Goal: Find specific page/section: Find specific page/section

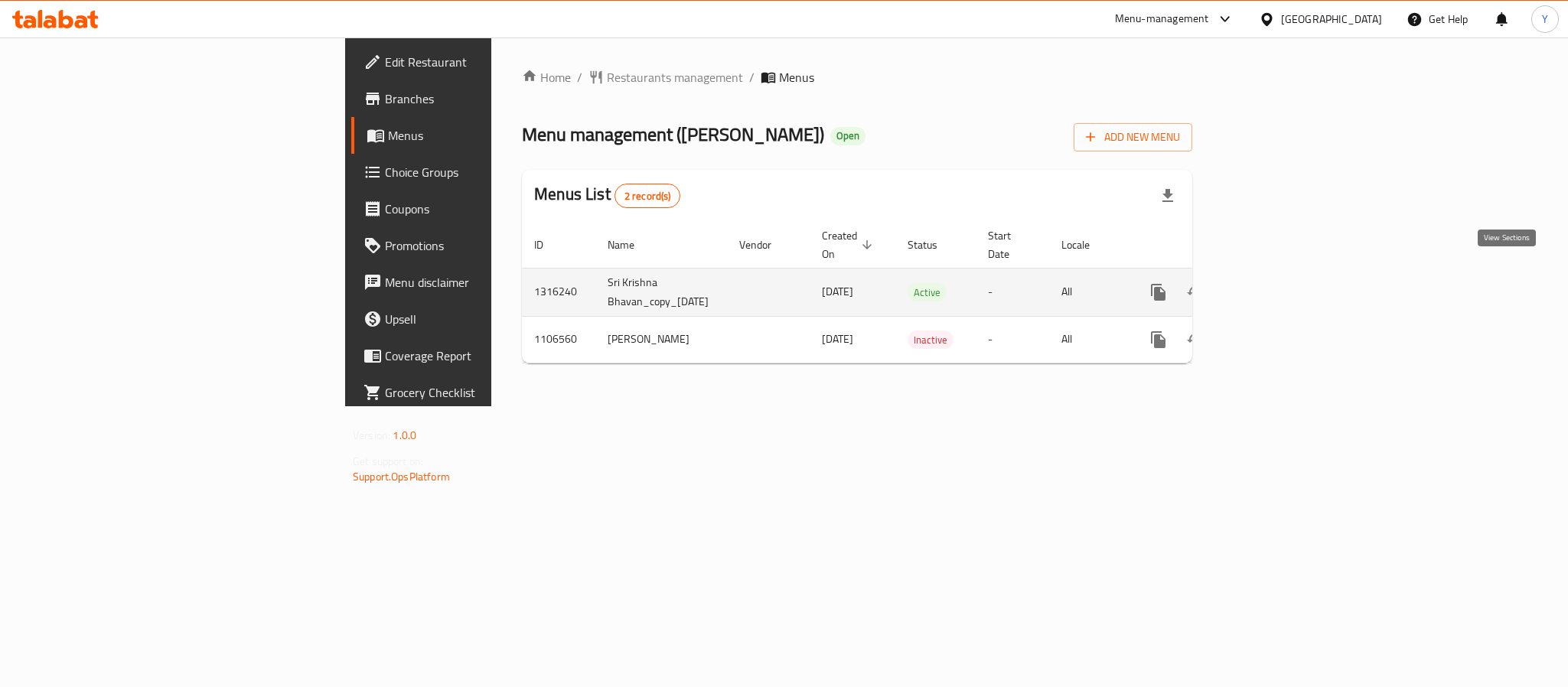
click at [1278, 283] on icon "enhanced table" at bounding box center [1268, 292] width 18 height 18
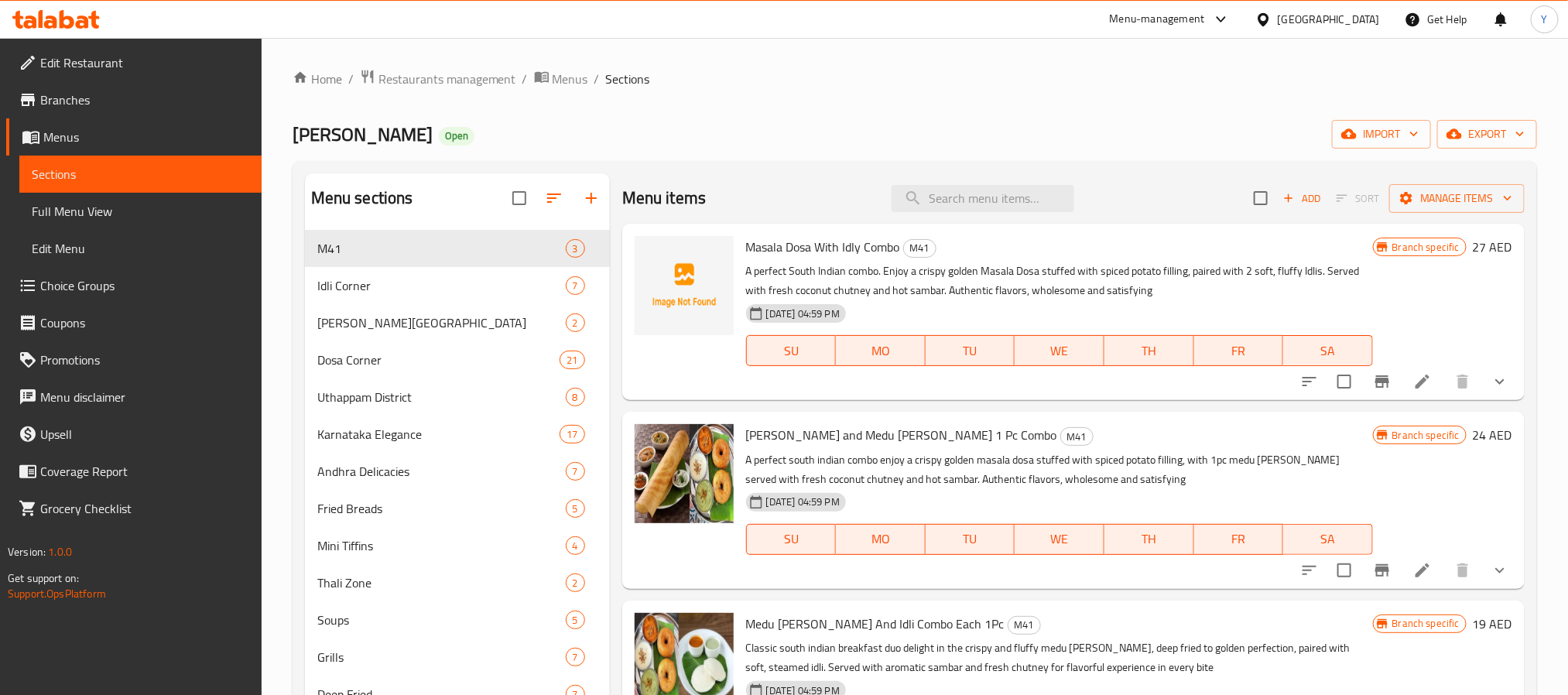
click at [987, 166] on div "Menu sections M41 3 Idli Corner 7 Vada Junction 2 Dosa Corner 21 Uthappam Distr…" at bounding box center [915, 613] width 1245 height 905
click at [989, 195] on input "search" at bounding box center [983, 198] width 183 height 27
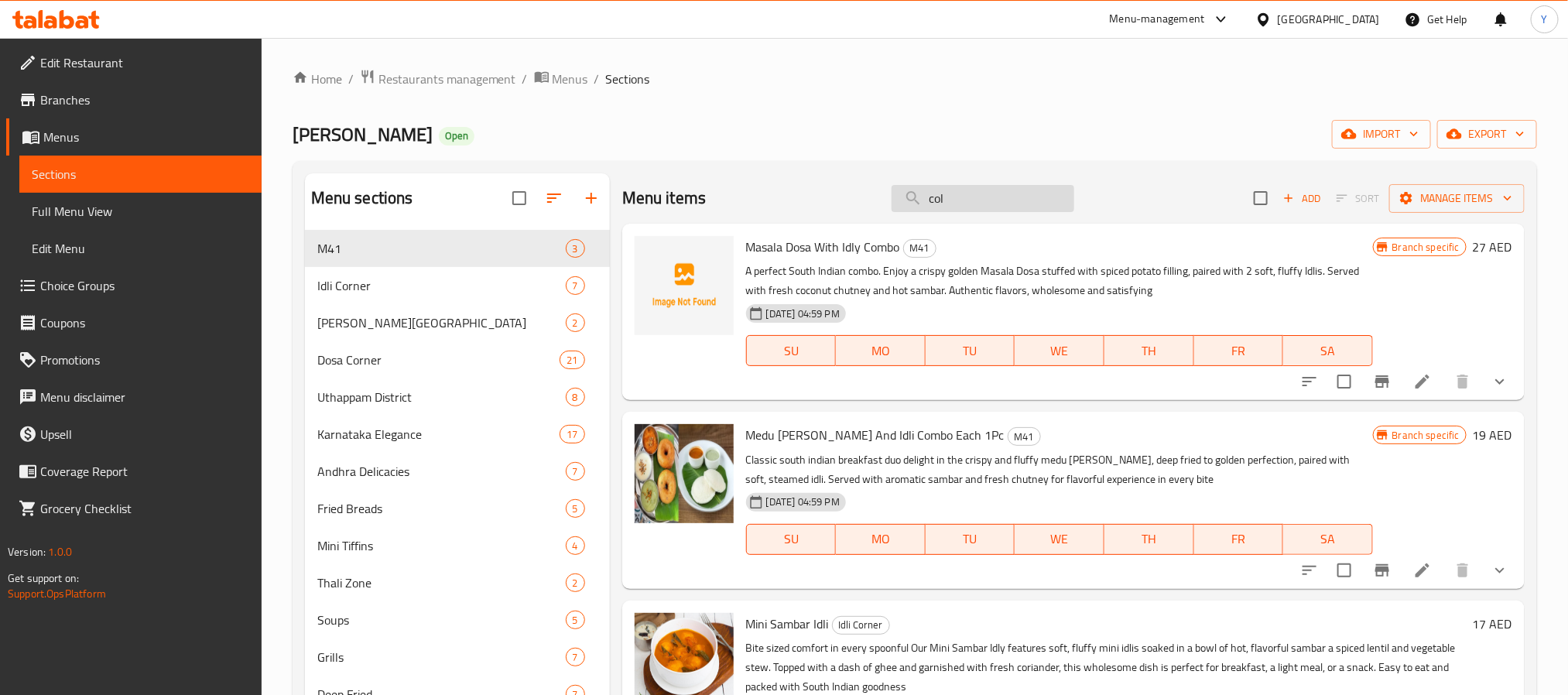
type input "cola"
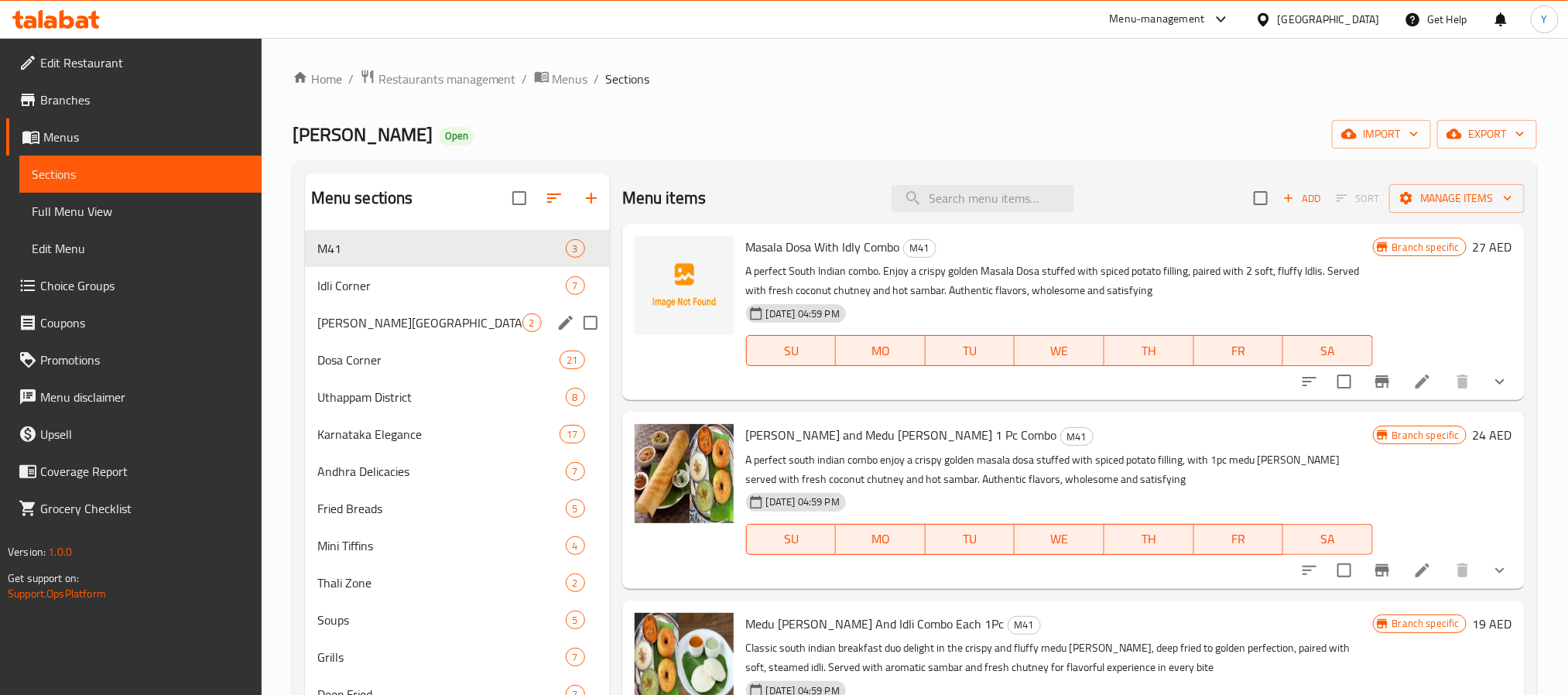
scroll to position [400, 0]
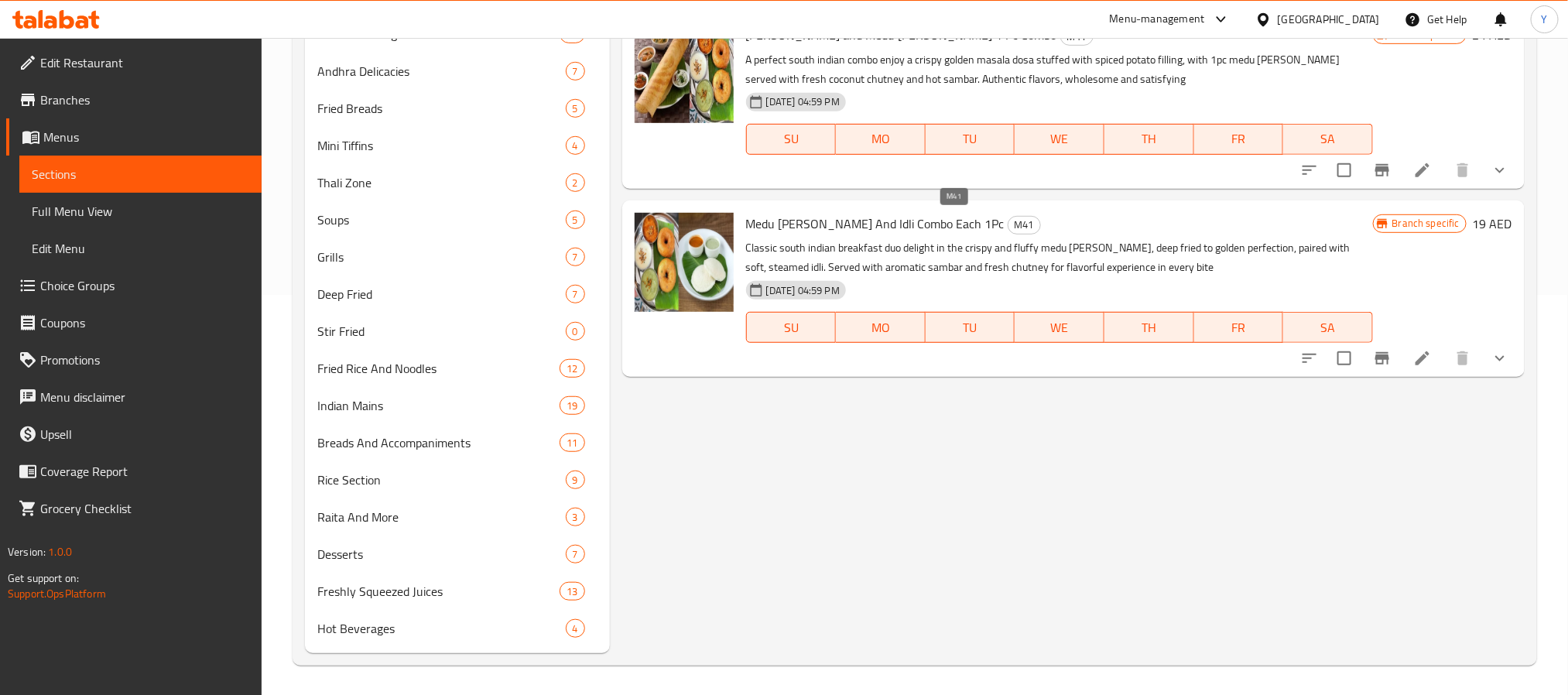
click at [1008, 230] on span "M41" at bounding box center [1024, 225] width 32 height 18
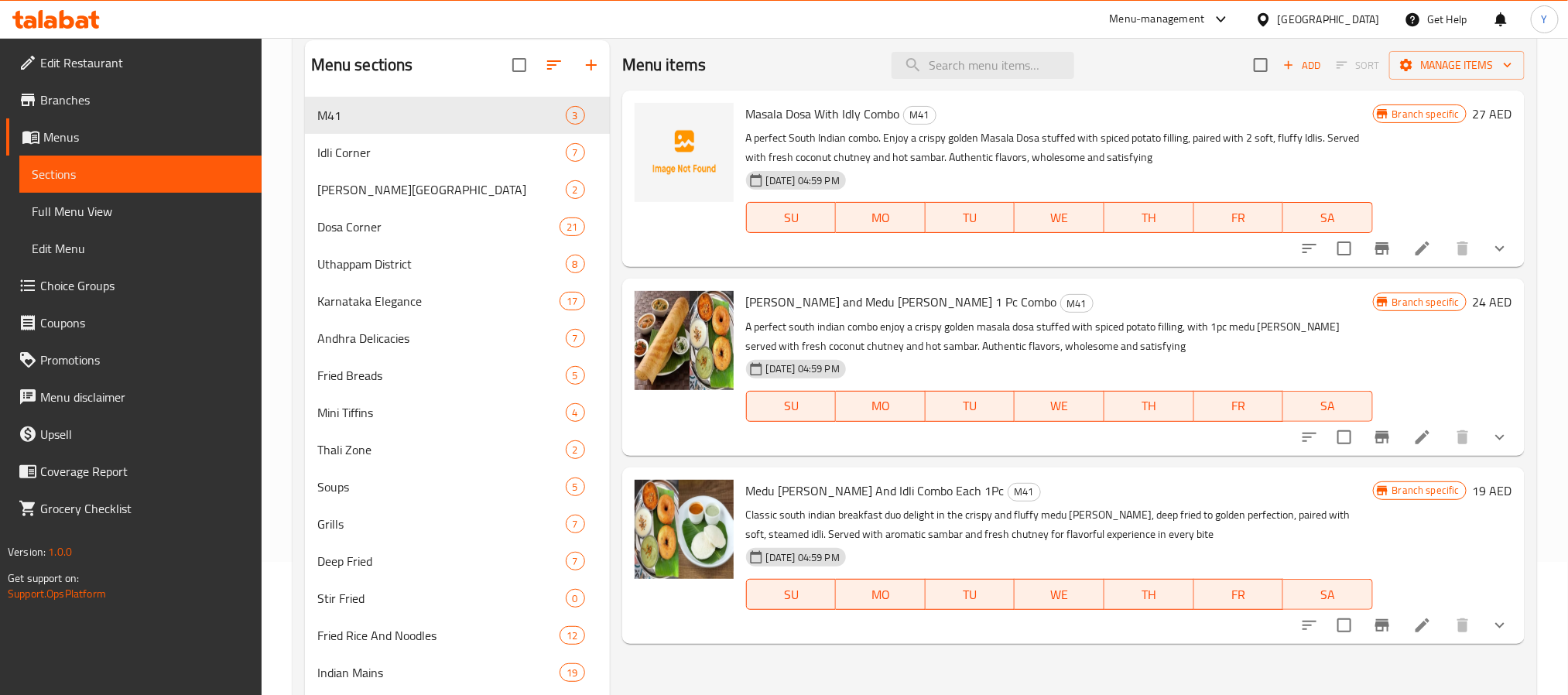
scroll to position [0, 0]
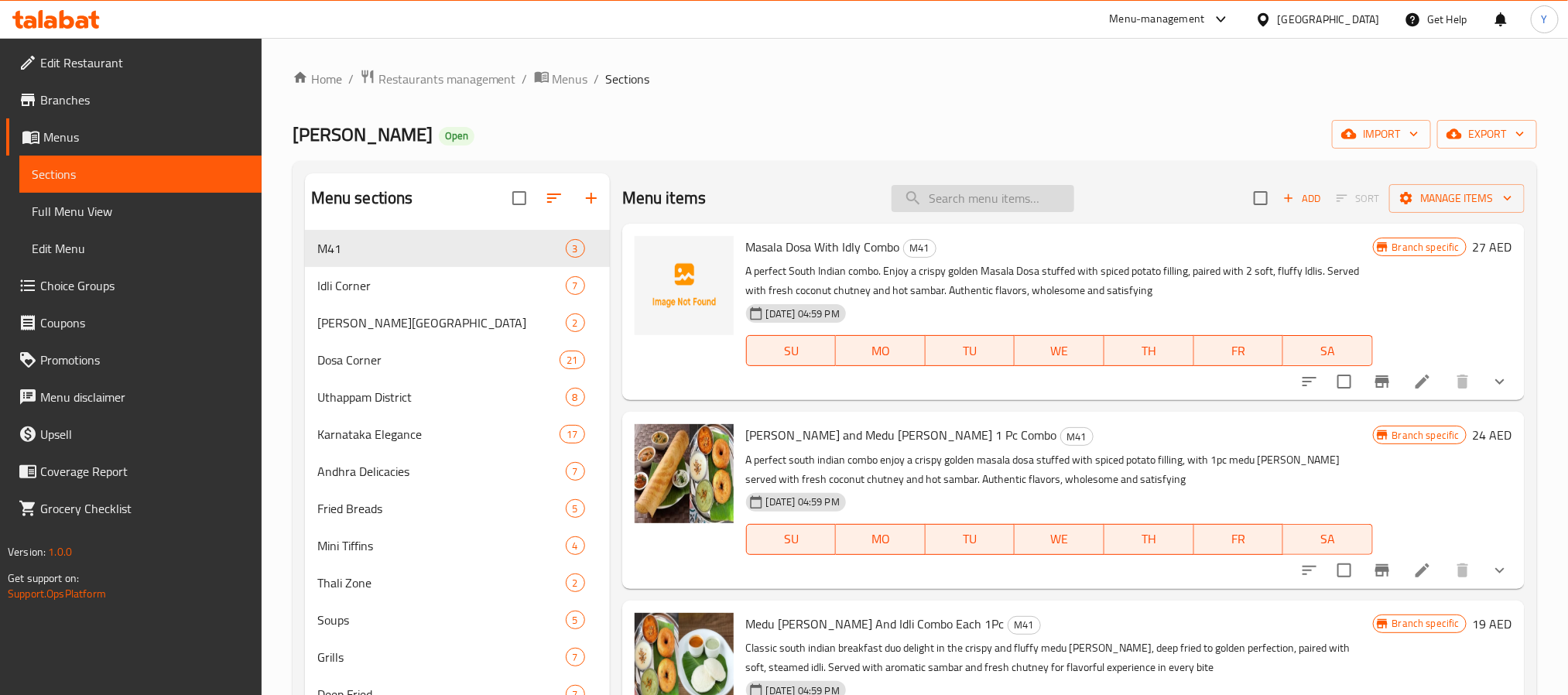
click at [979, 191] on input "search" at bounding box center [983, 198] width 183 height 27
click at [134, 107] on span "Branches" at bounding box center [145, 100] width 209 height 19
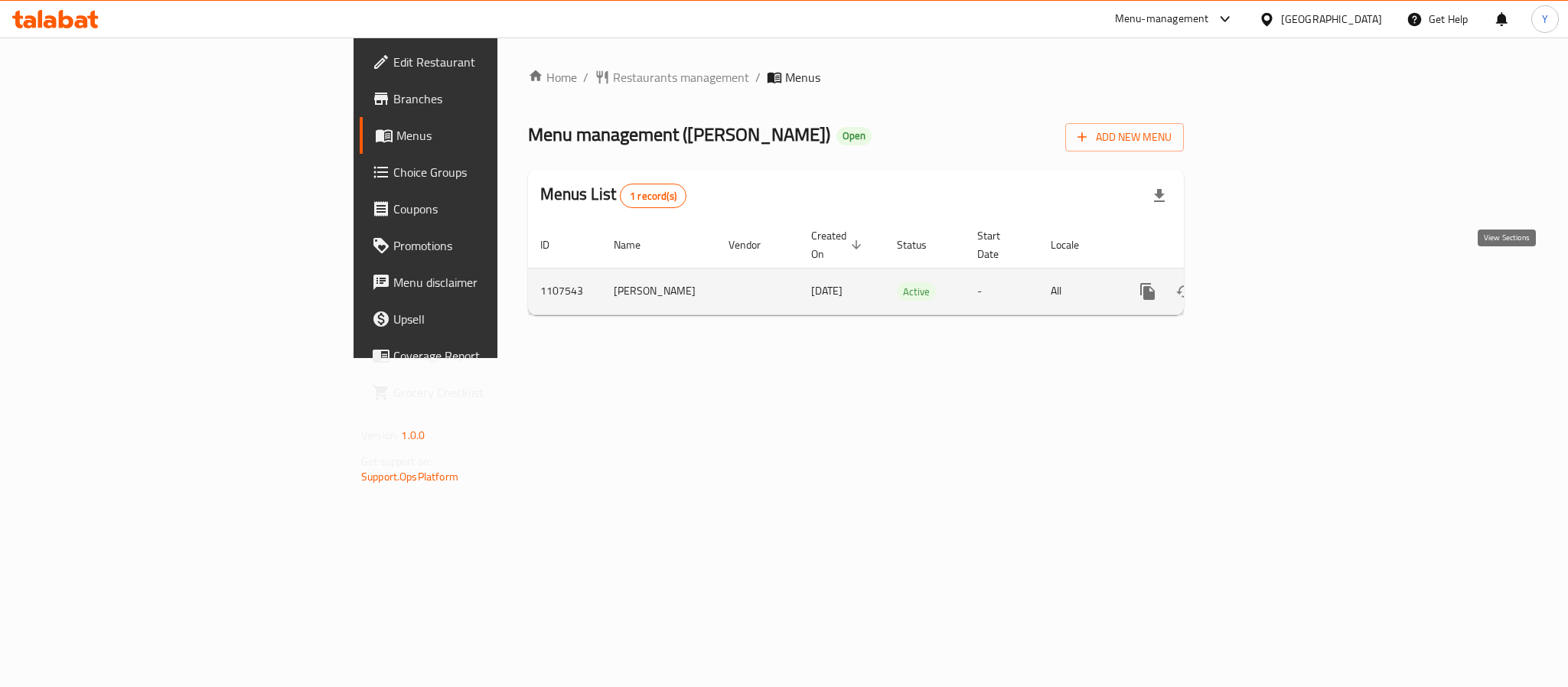
click at [1276, 274] on link "enhanced table" at bounding box center [1258, 292] width 37 height 37
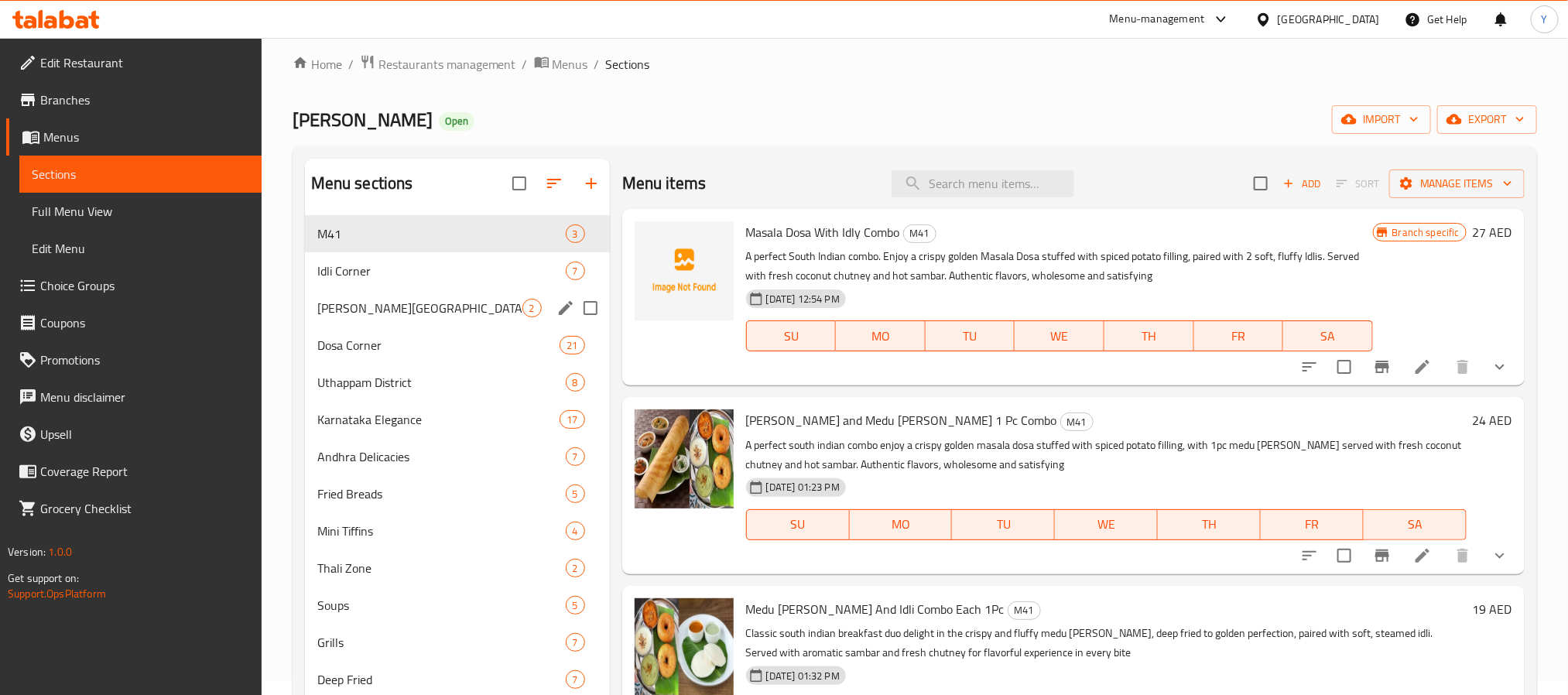
scroll to position [400, 0]
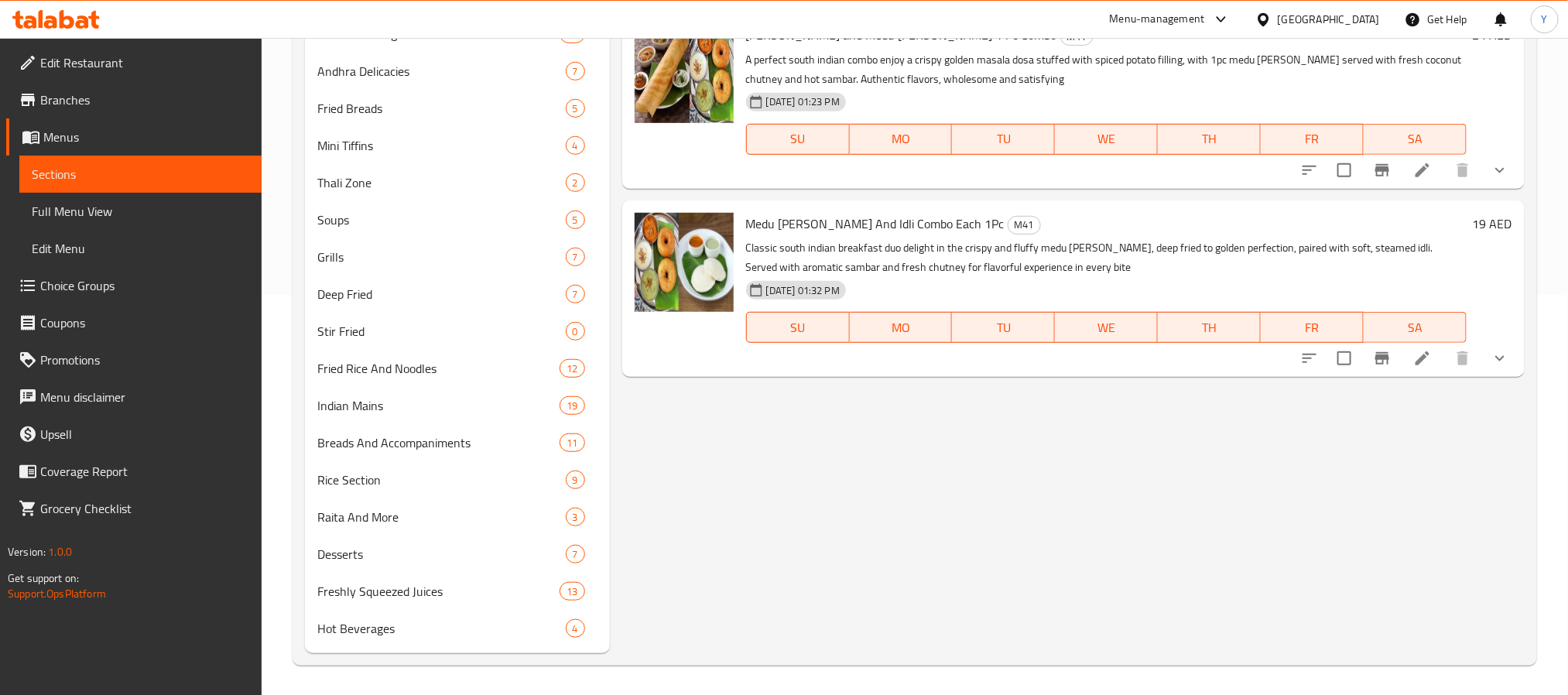
click at [815, 224] on span "Medu [PERSON_NAME] And Idli Combo Each 1Pc" at bounding box center [875, 223] width 259 height 23
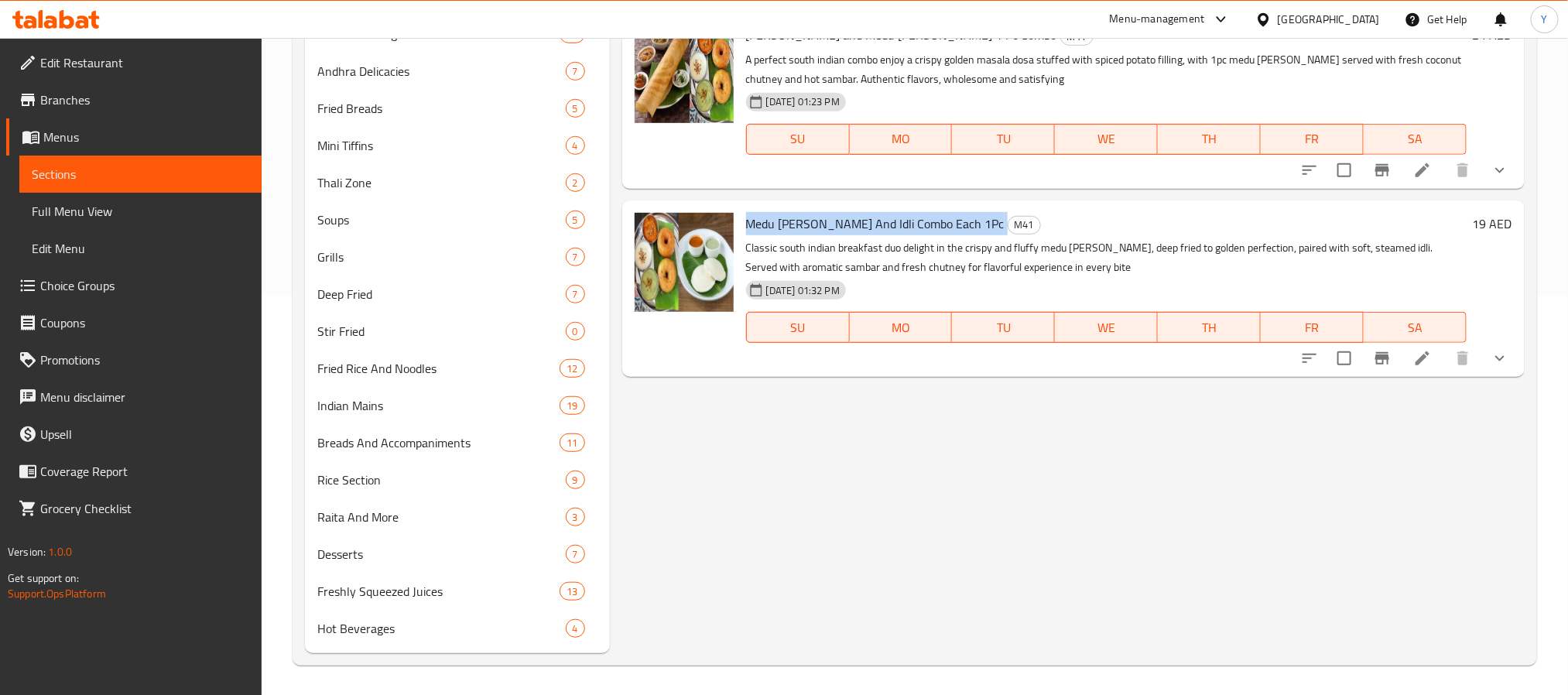
click at [815, 224] on span "Medu [PERSON_NAME] And Idli Combo Each 1Pc" at bounding box center [875, 223] width 259 height 23
click at [1008, 218] on span "M41" at bounding box center [1024, 225] width 32 height 18
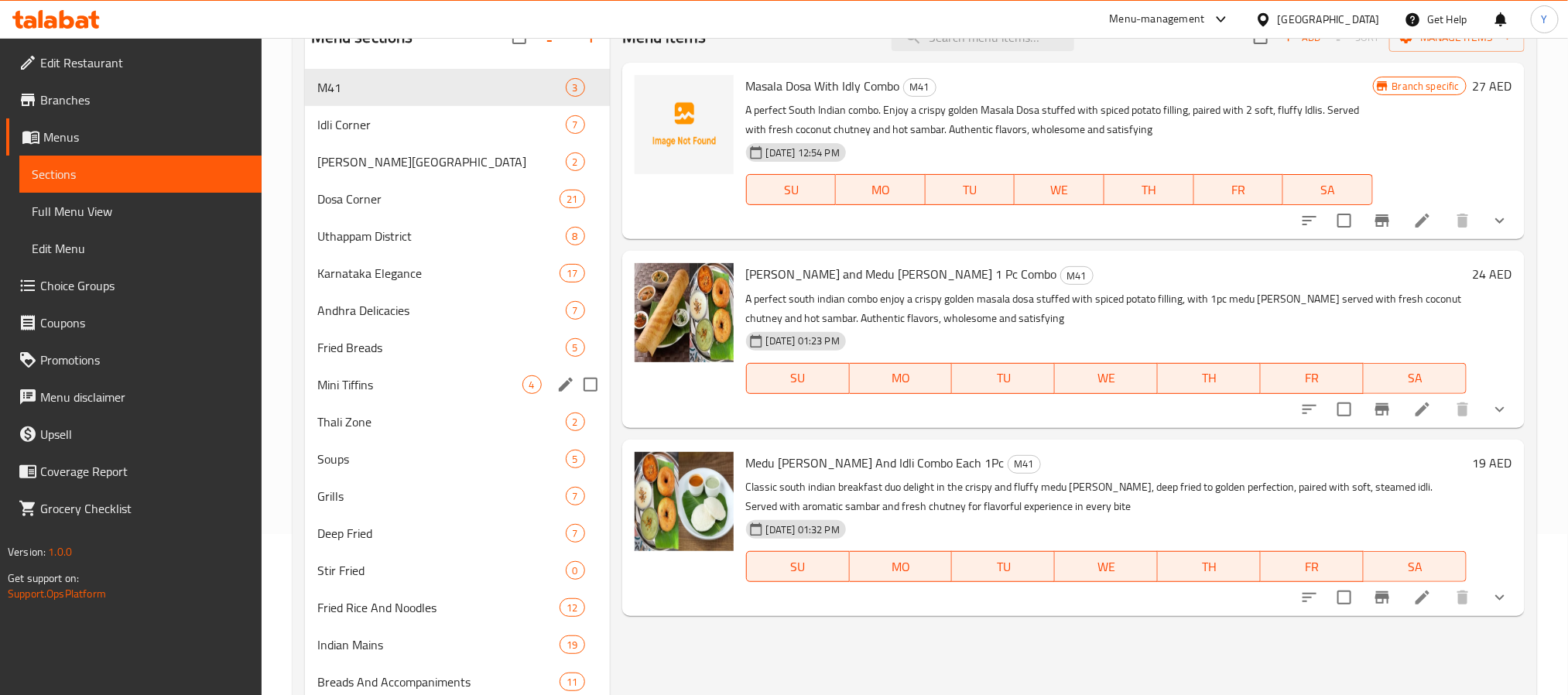
scroll to position [52, 0]
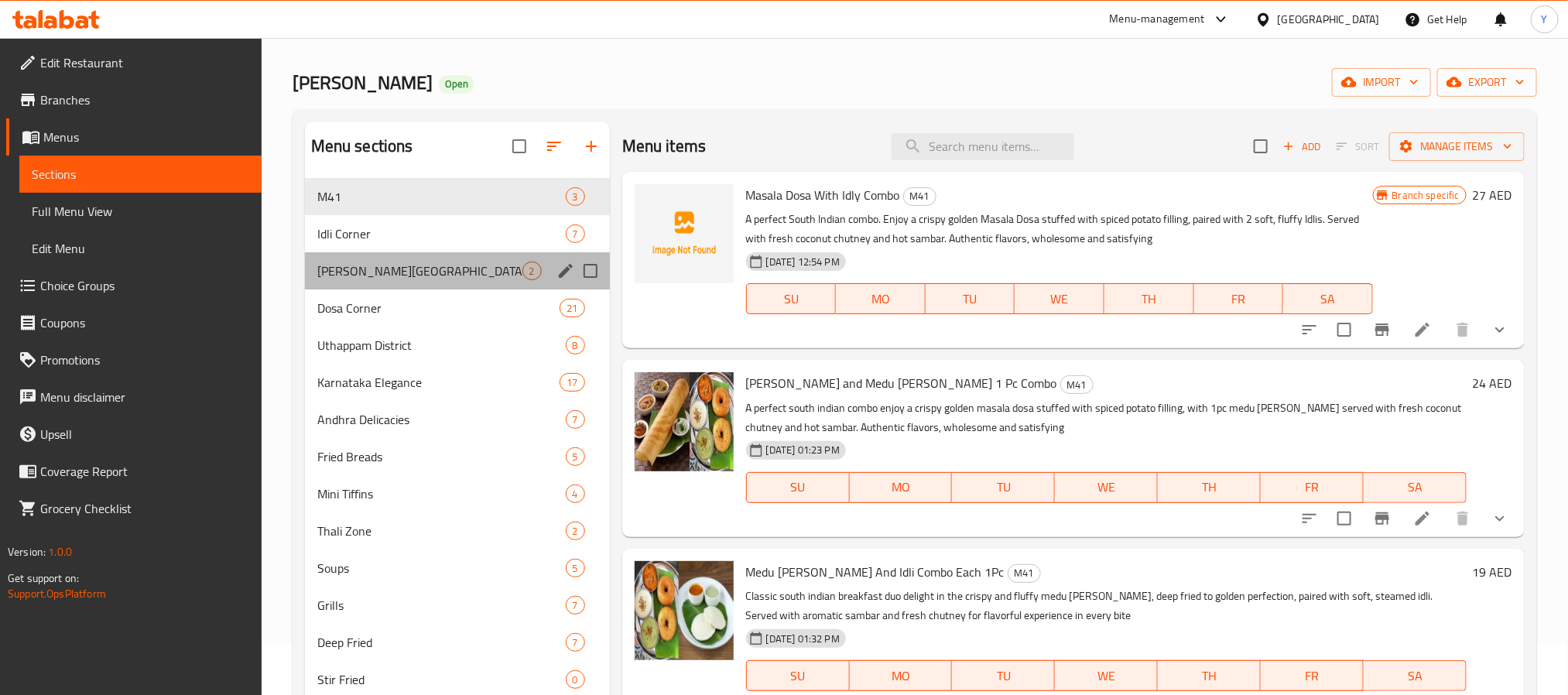
click at [382, 286] on div "[PERSON_NAME][GEOGRAPHIC_DATA] 2" at bounding box center [457, 271] width 305 height 37
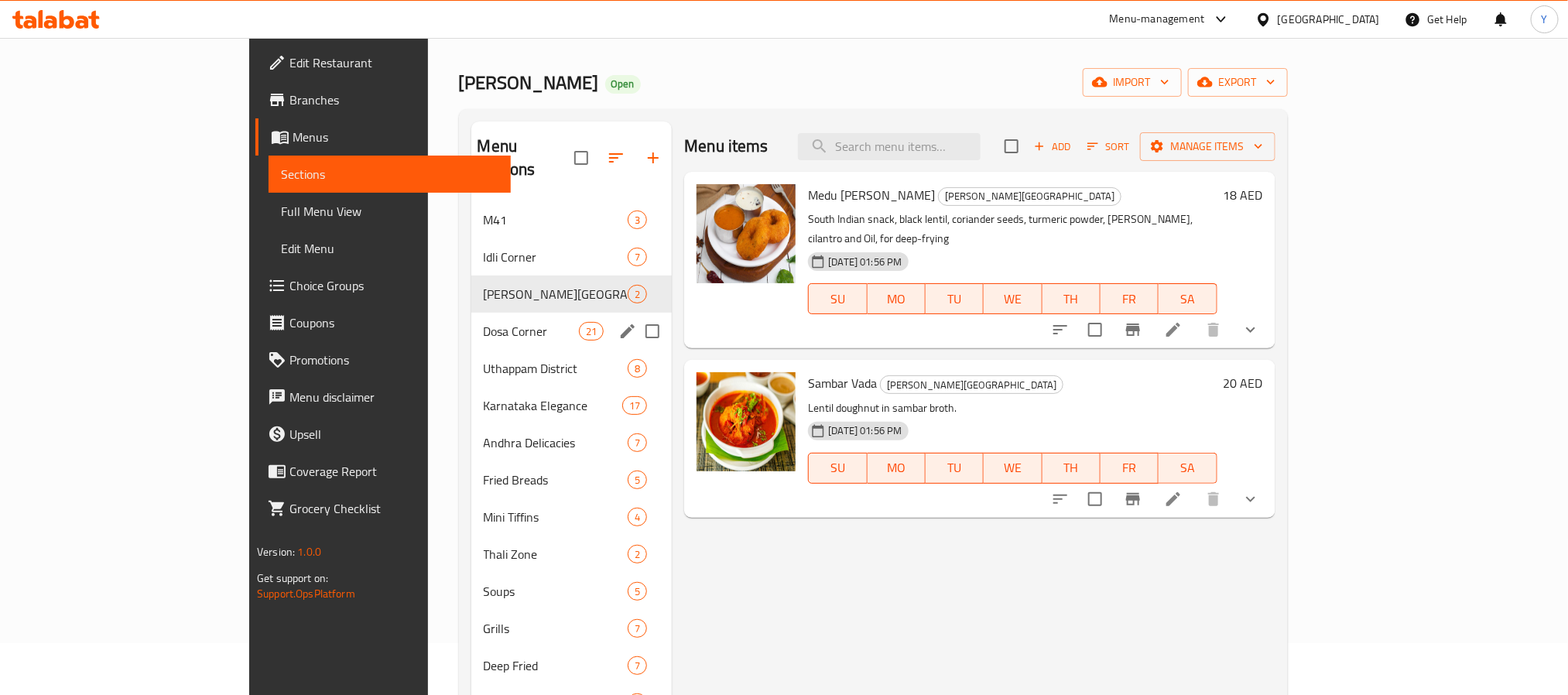
click at [471, 319] on div "Dosa Corner 21" at bounding box center [572, 332] width 201 height 37
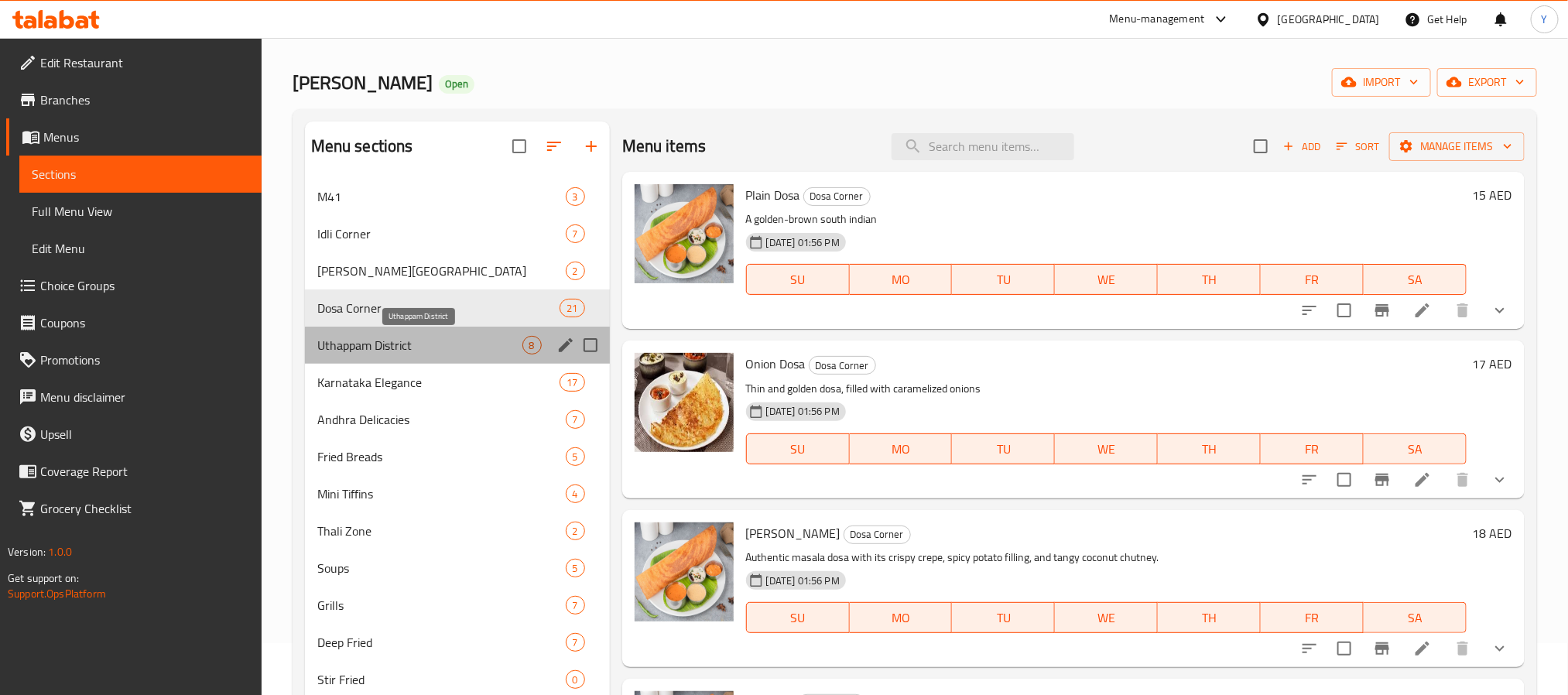
click at [383, 350] on span "Uthappam District" at bounding box center [420, 345] width 205 height 19
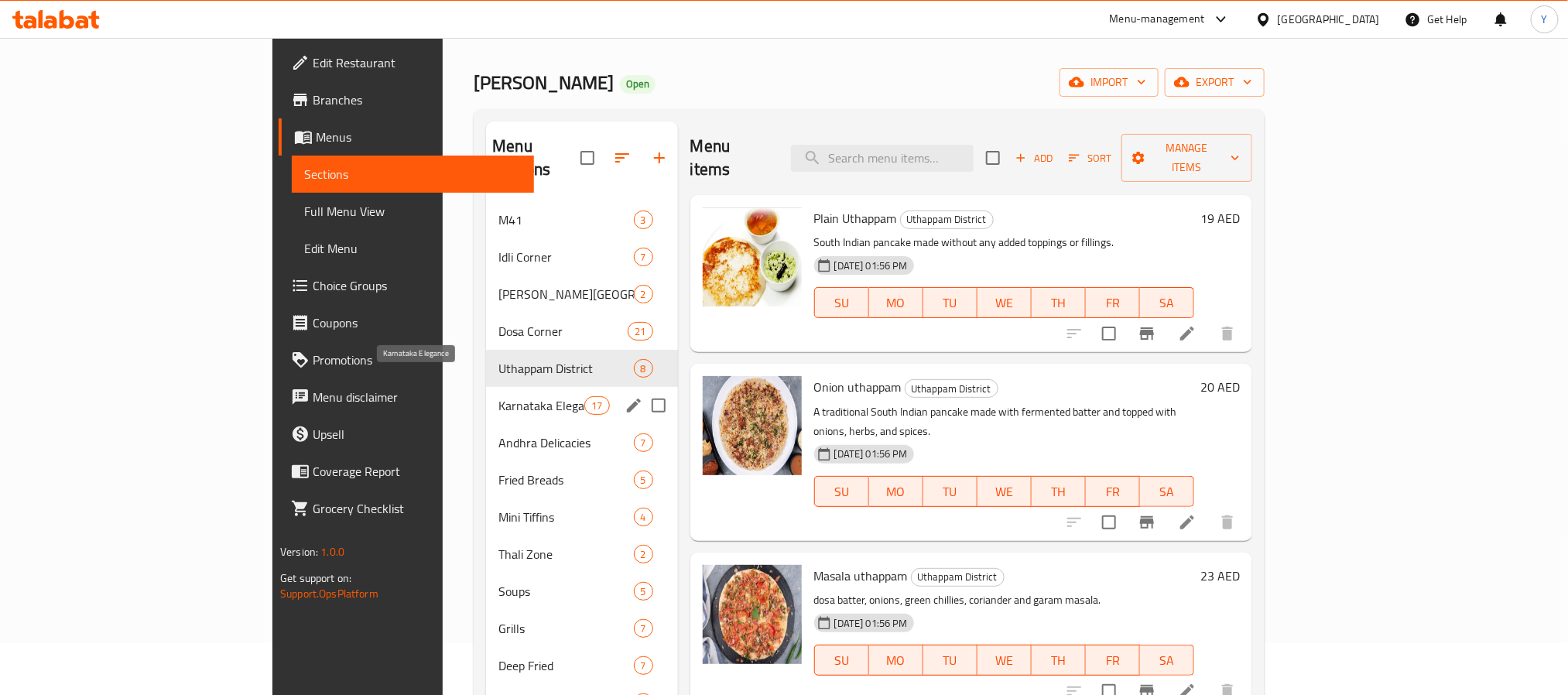
click at [498, 396] on span "Karnataka Elegance" at bounding box center [541, 405] width 86 height 19
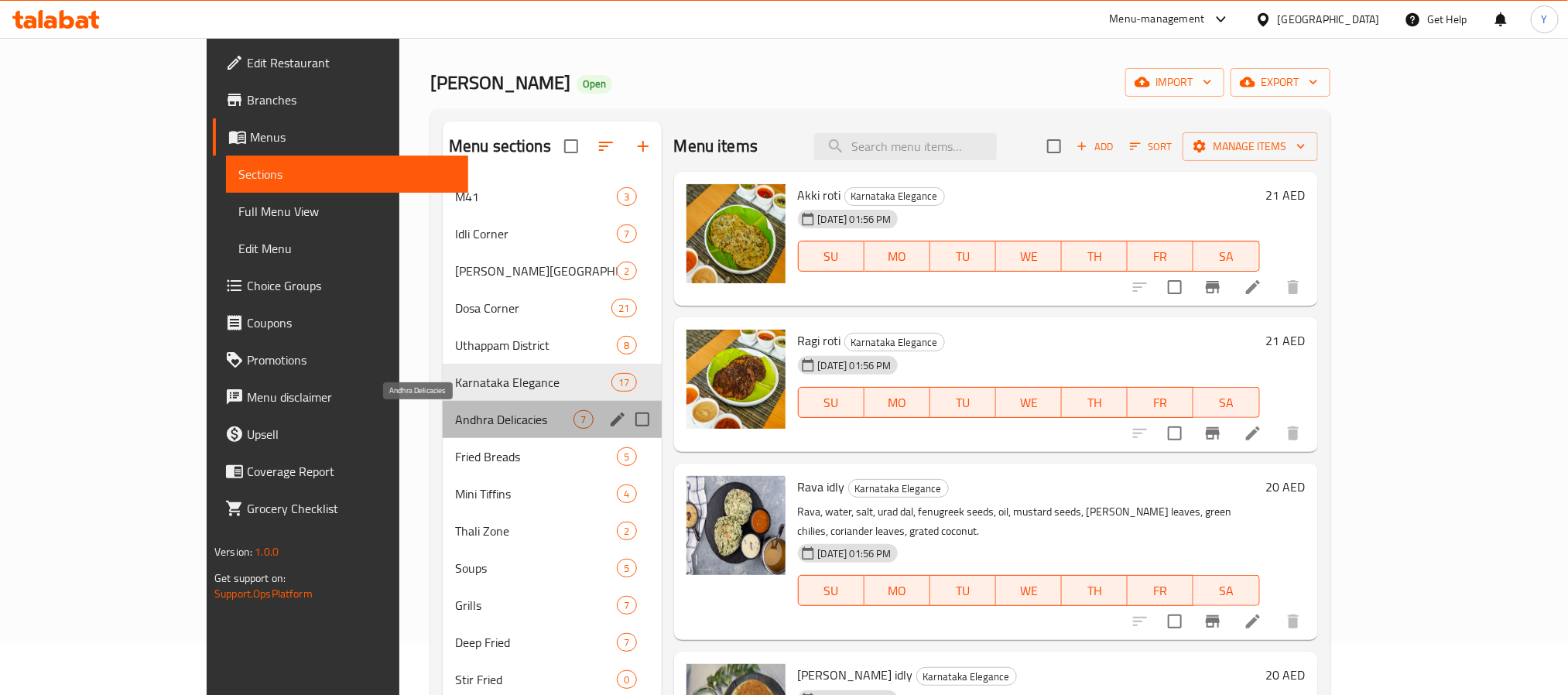
click at [455, 427] on span "Andhra Delicacies" at bounding box center [514, 419] width 119 height 19
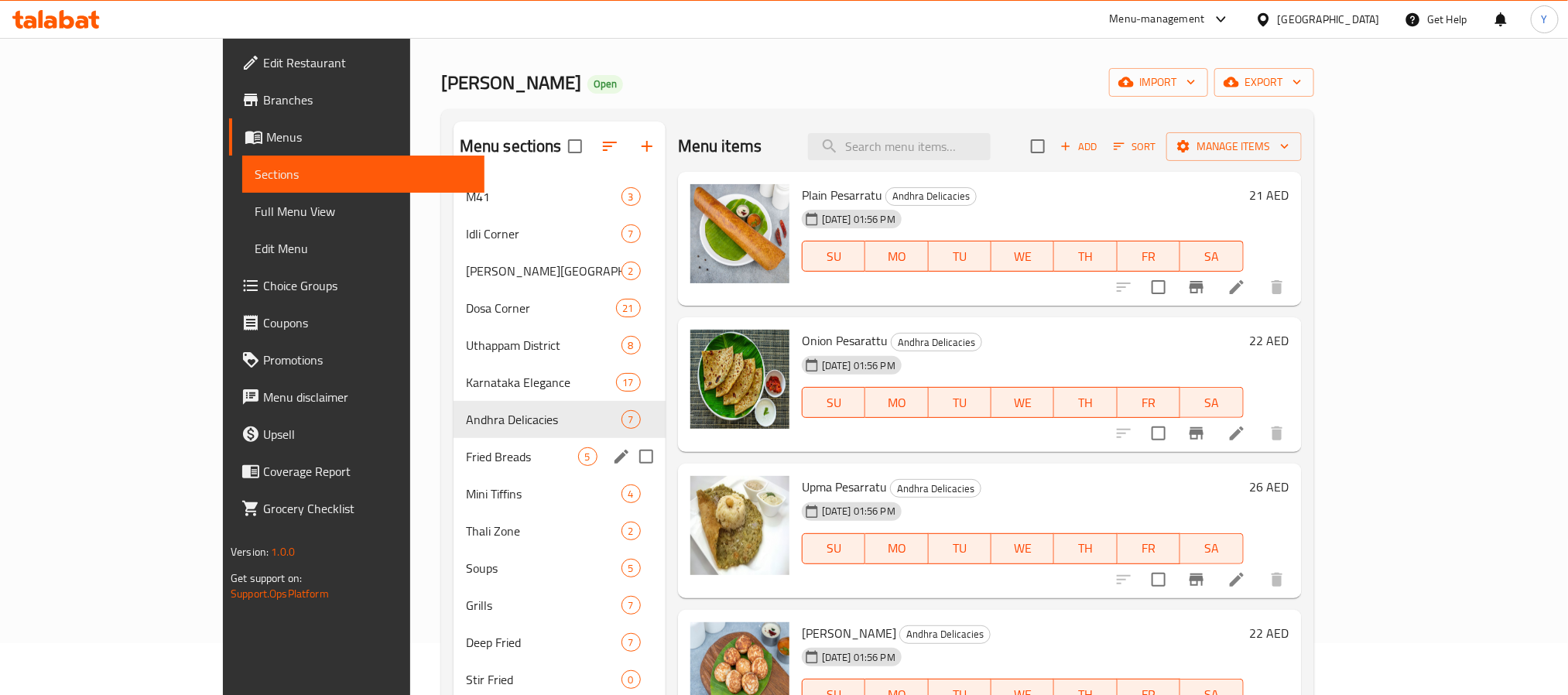
click at [454, 446] on div "Fried Breads 5" at bounding box center [560, 457] width 212 height 37
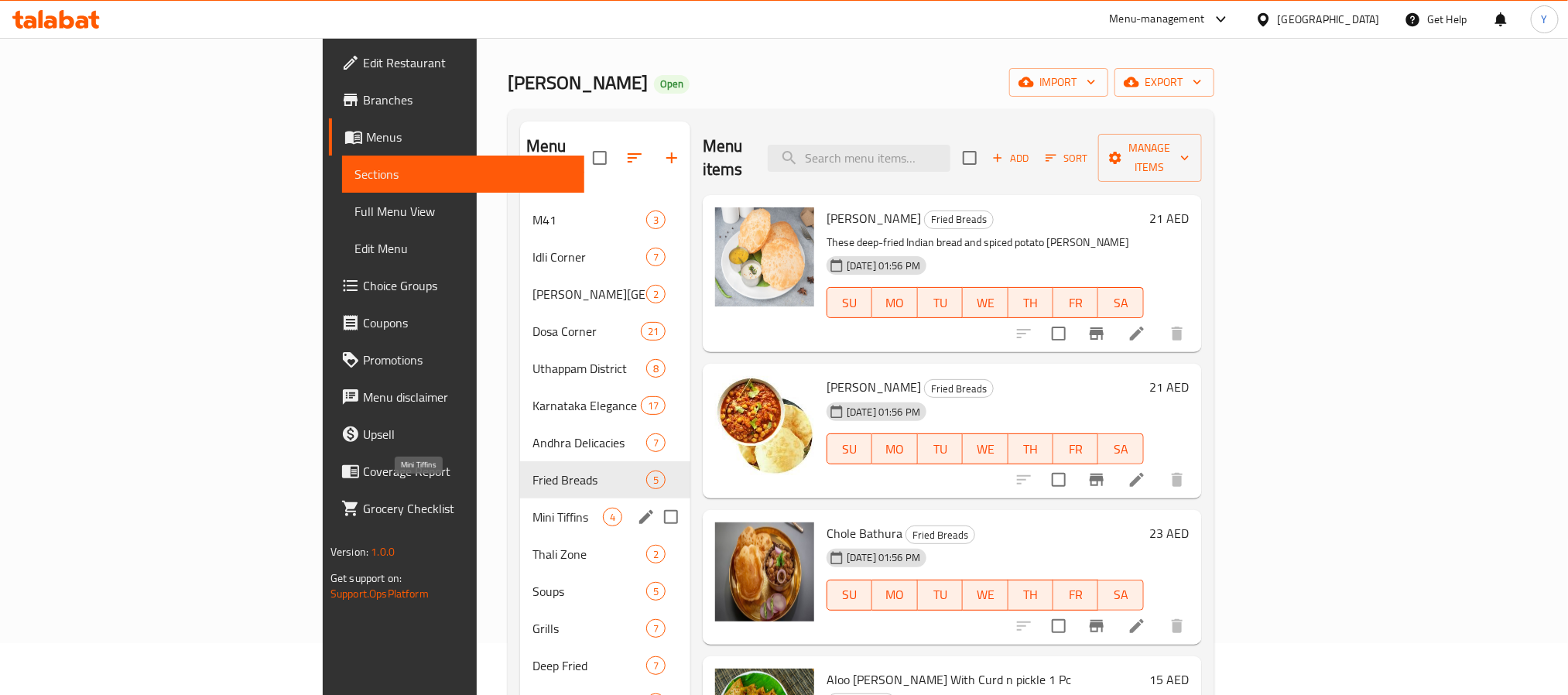
click at [532, 508] on span "Mini Tiffins" at bounding box center [567, 517] width 70 height 19
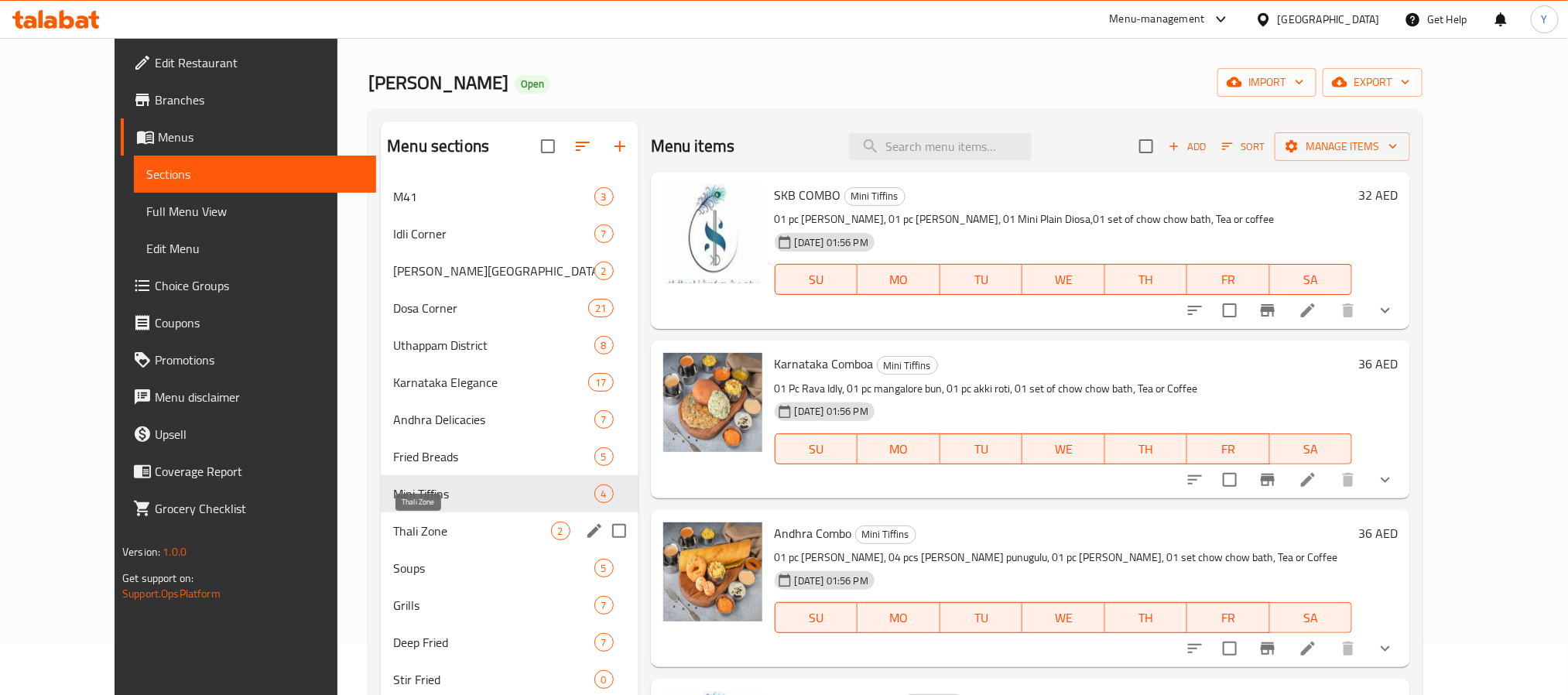
click at [393, 530] on span "Thali Zone" at bounding box center [471, 531] width 157 height 19
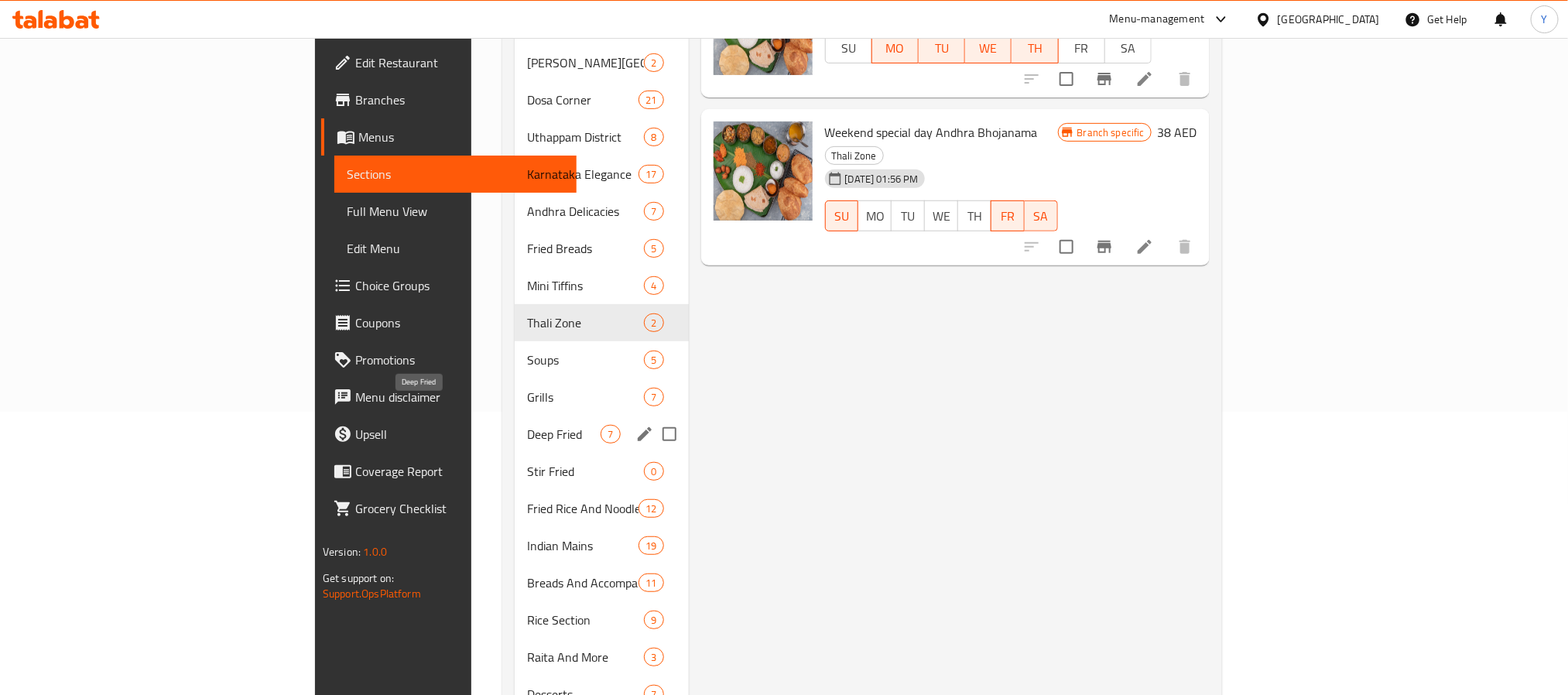
scroll to position [284, 0]
click at [514, 349] on div "Soups 5" at bounding box center [601, 359] width 173 height 37
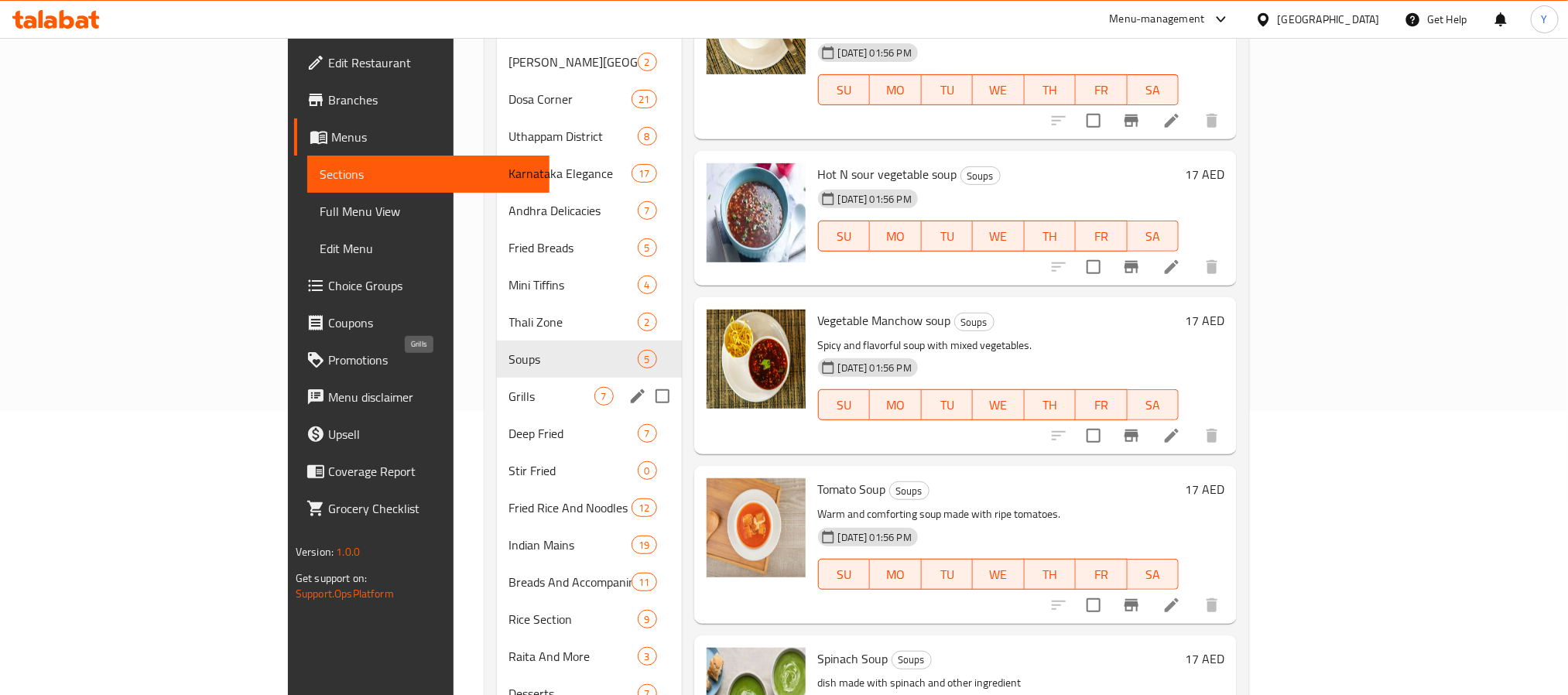
click at [509, 387] on span "Grills" at bounding box center [552, 396] width 85 height 19
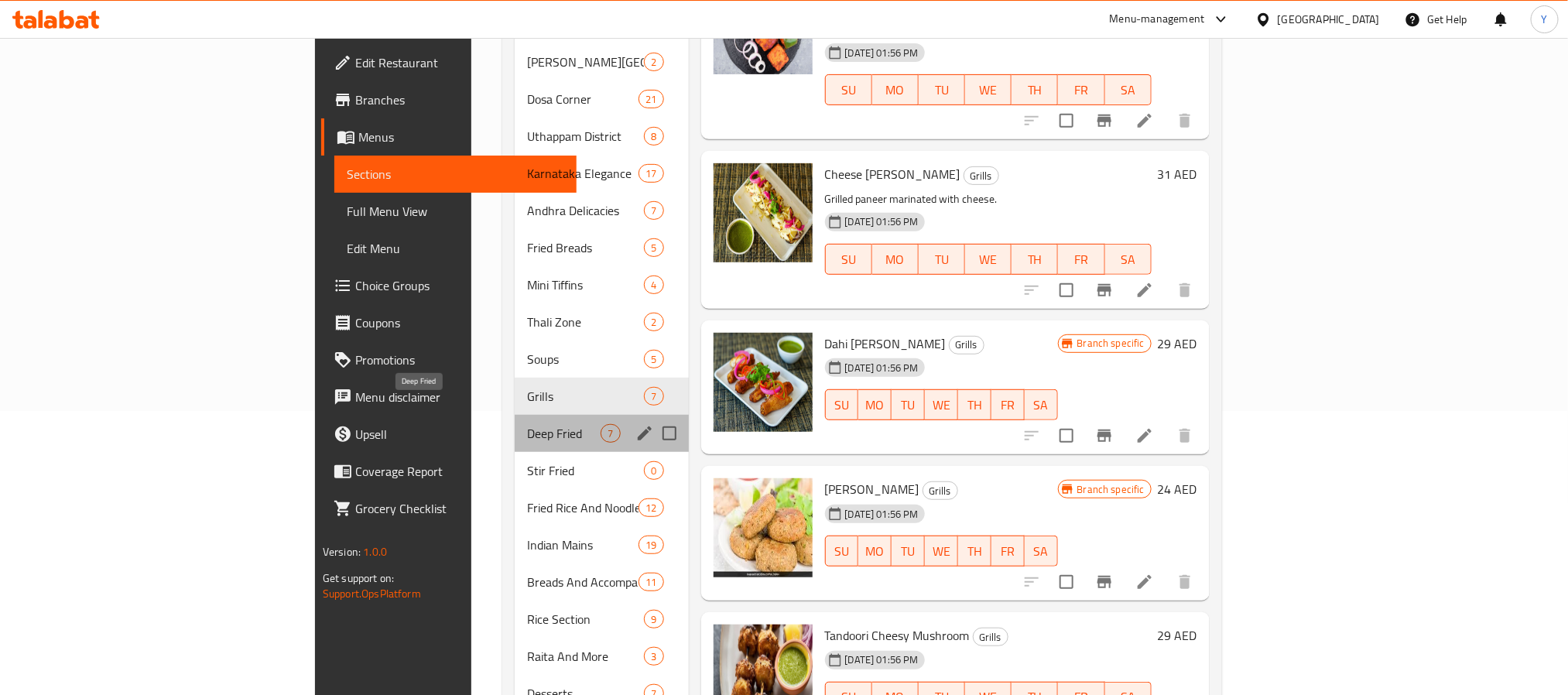
click at [527, 424] on span "Deep Fried" at bounding box center [564, 433] width 74 height 19
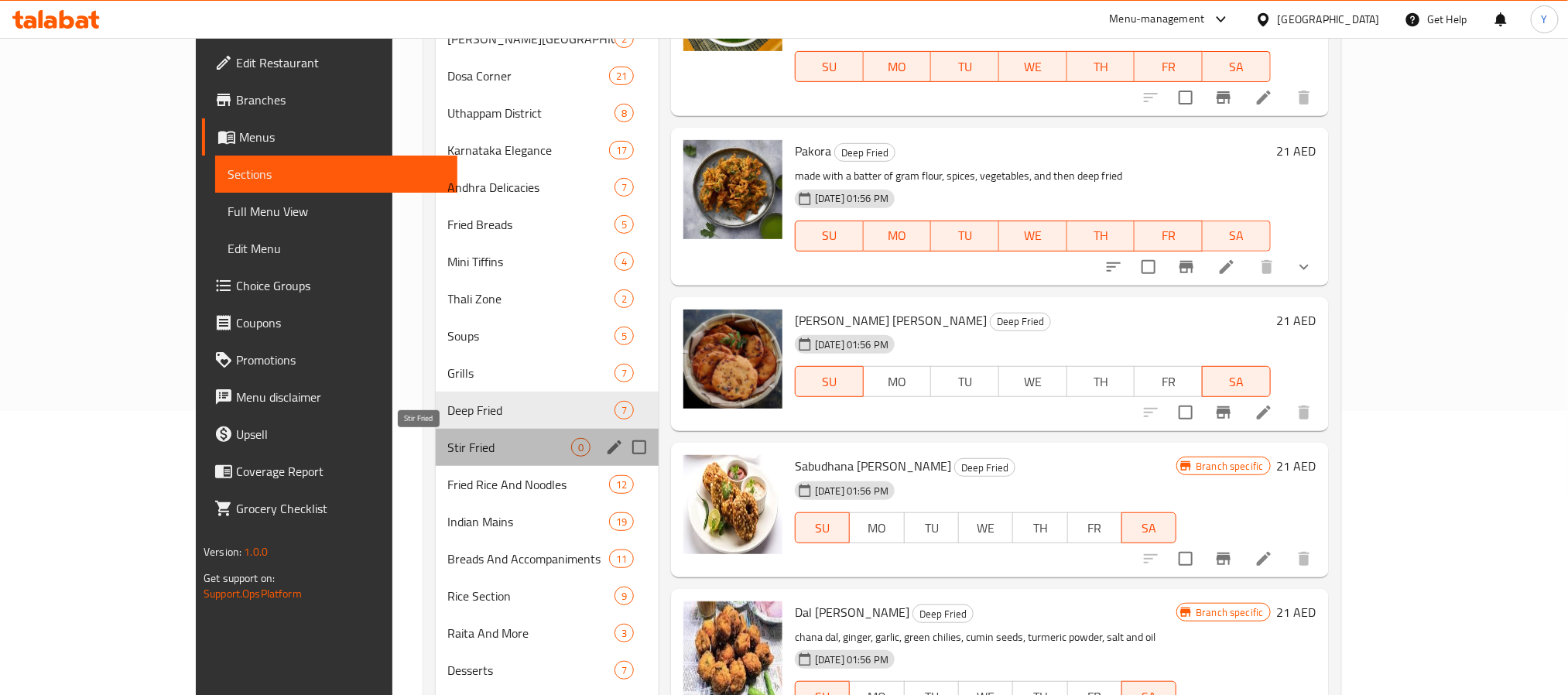
click at [448, 451] on span "Stir Fried" at bounding box center [509, 447] width 123 height 19
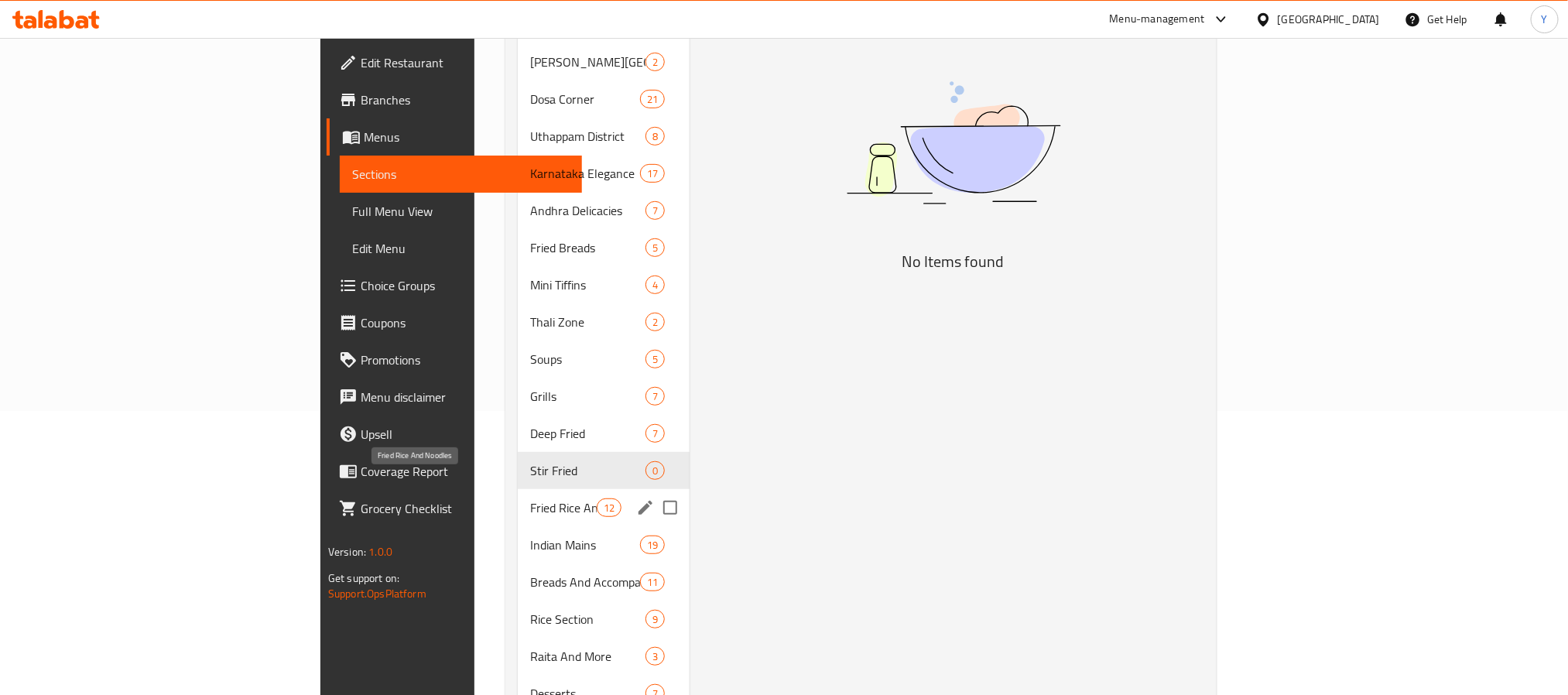
click at [530, 498] on span "Fried Rice And Noodles" at bounding box center [562, 507] width 66 height 19
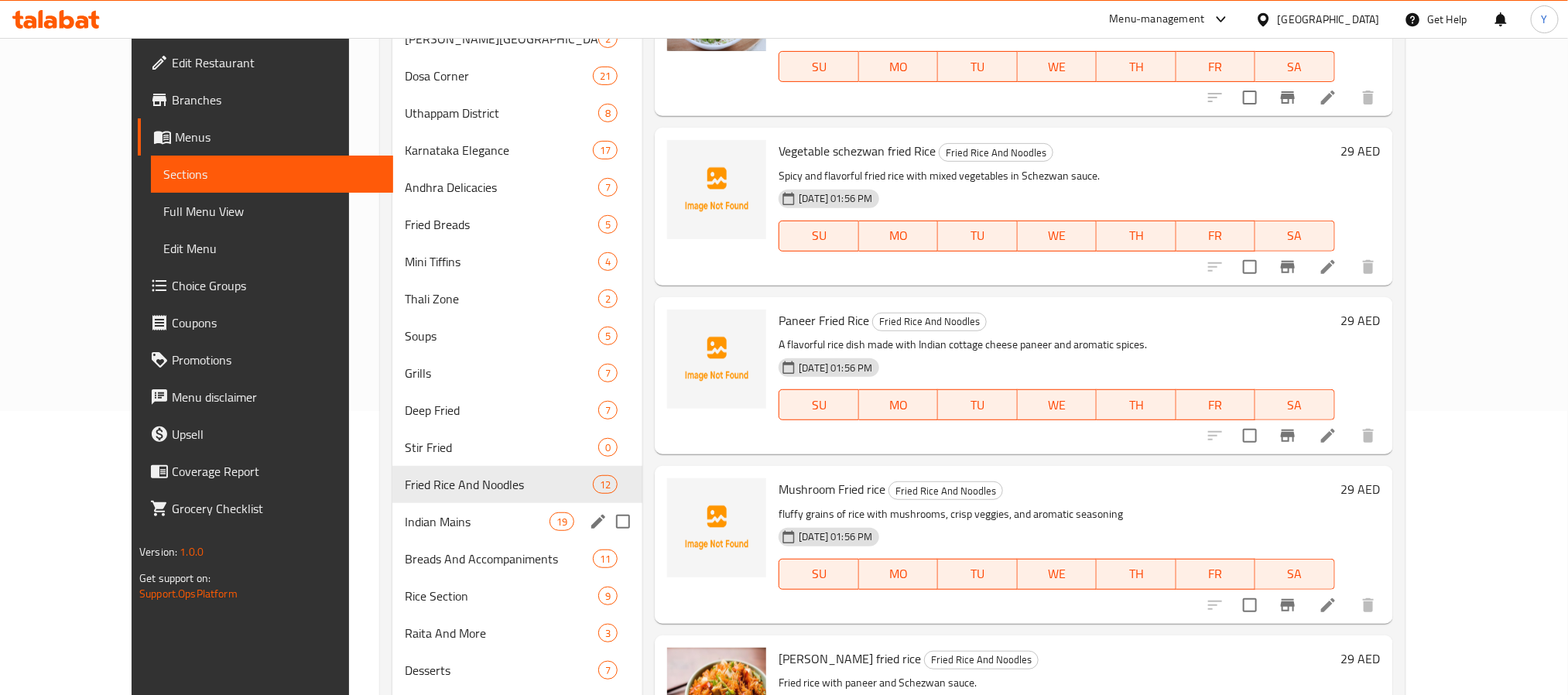
click at [404, 523] on span "Indian Mains" at bounding box center [476, 521] width 145 height 19
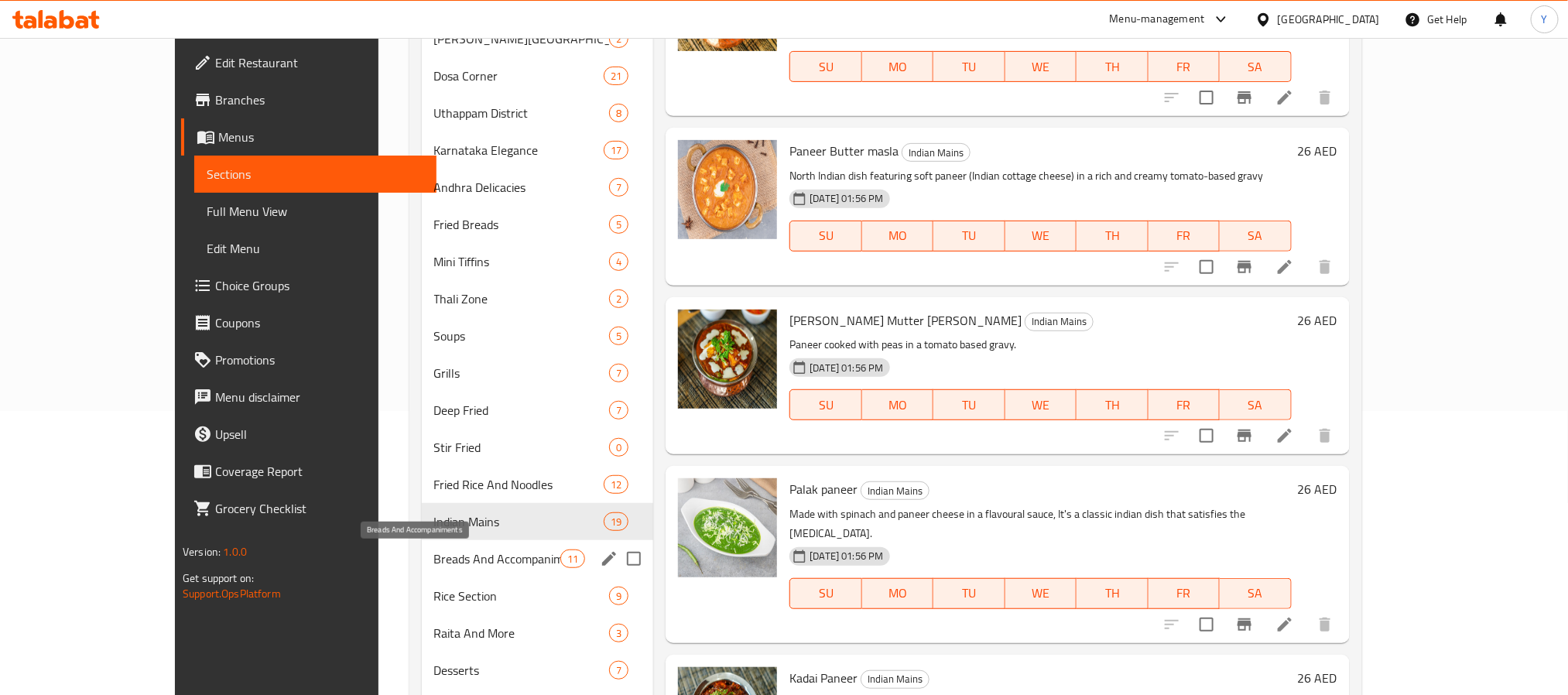
click at [434, 553] on span "Breads And Accompaniments" at bounding box center [497, 558] width 126 height 19
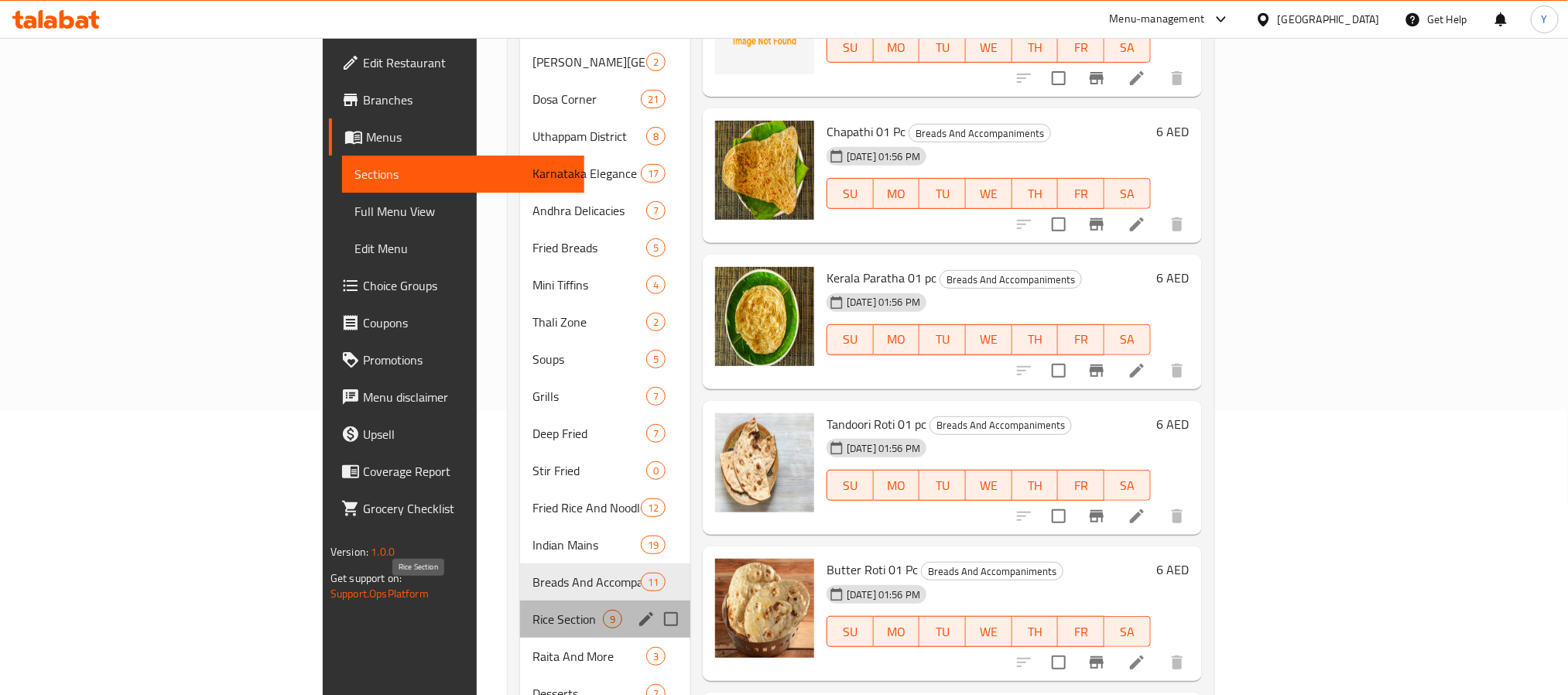
click at [532, 610] on span "Rice Section" at bounding box center [567, 619] width 70 height 19
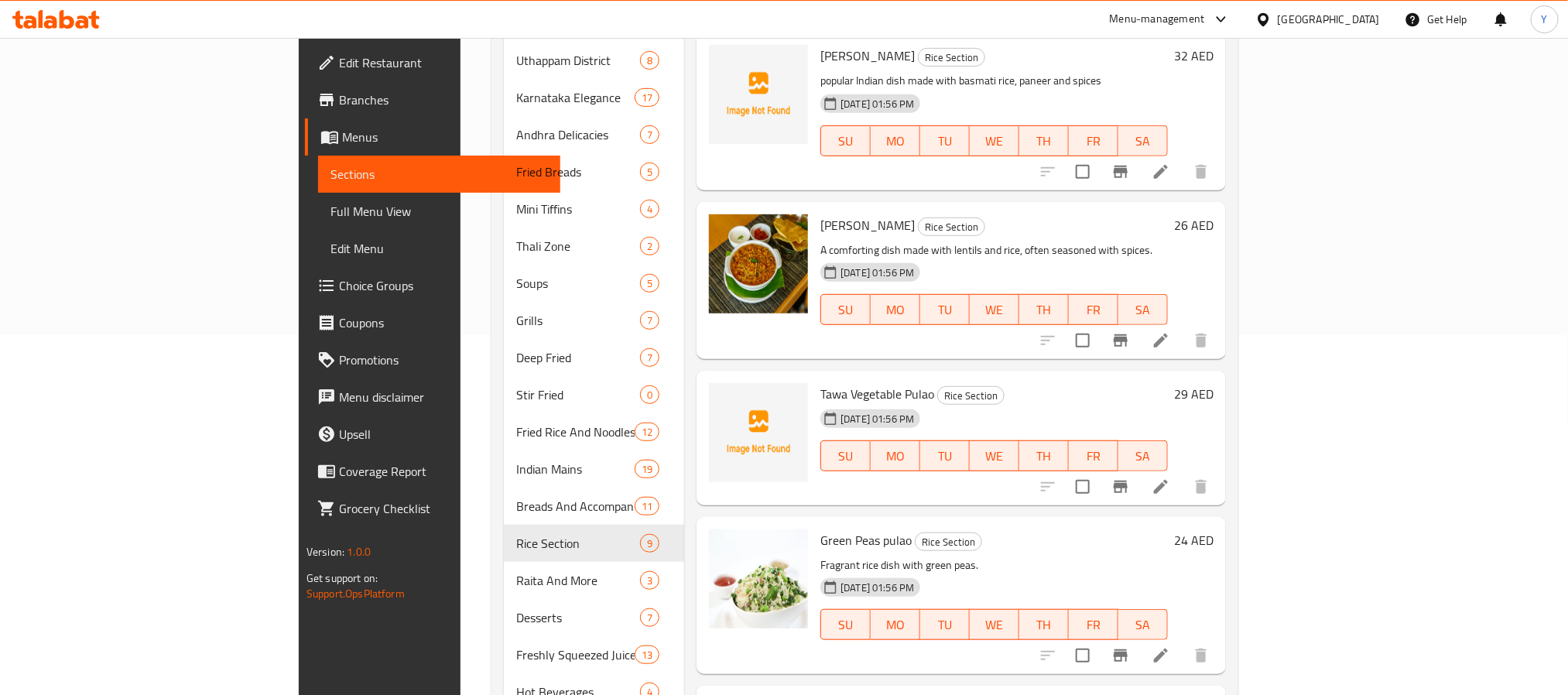
scroll to position [400, 0]
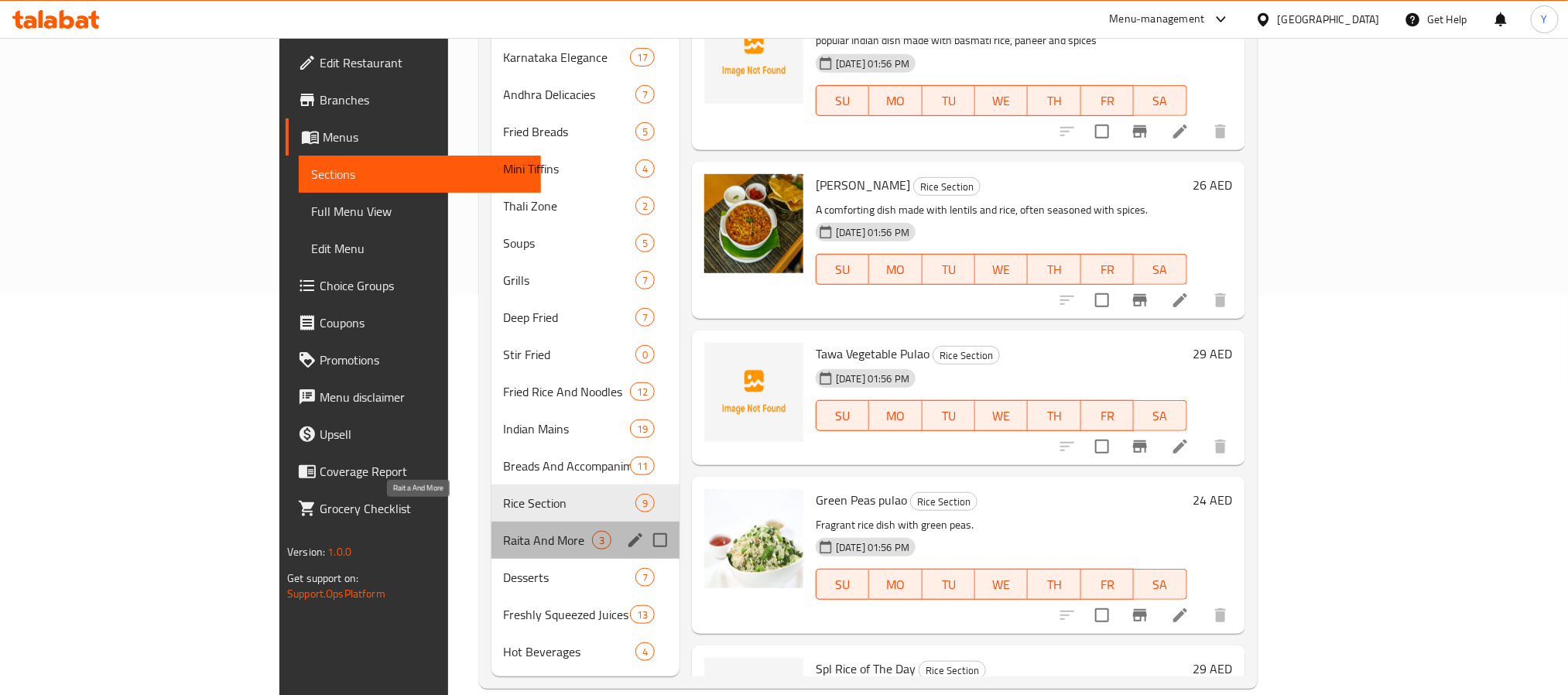
click at [504, 531] on span "Raita And More" at bounding box center [547, 540] width 88 height 19
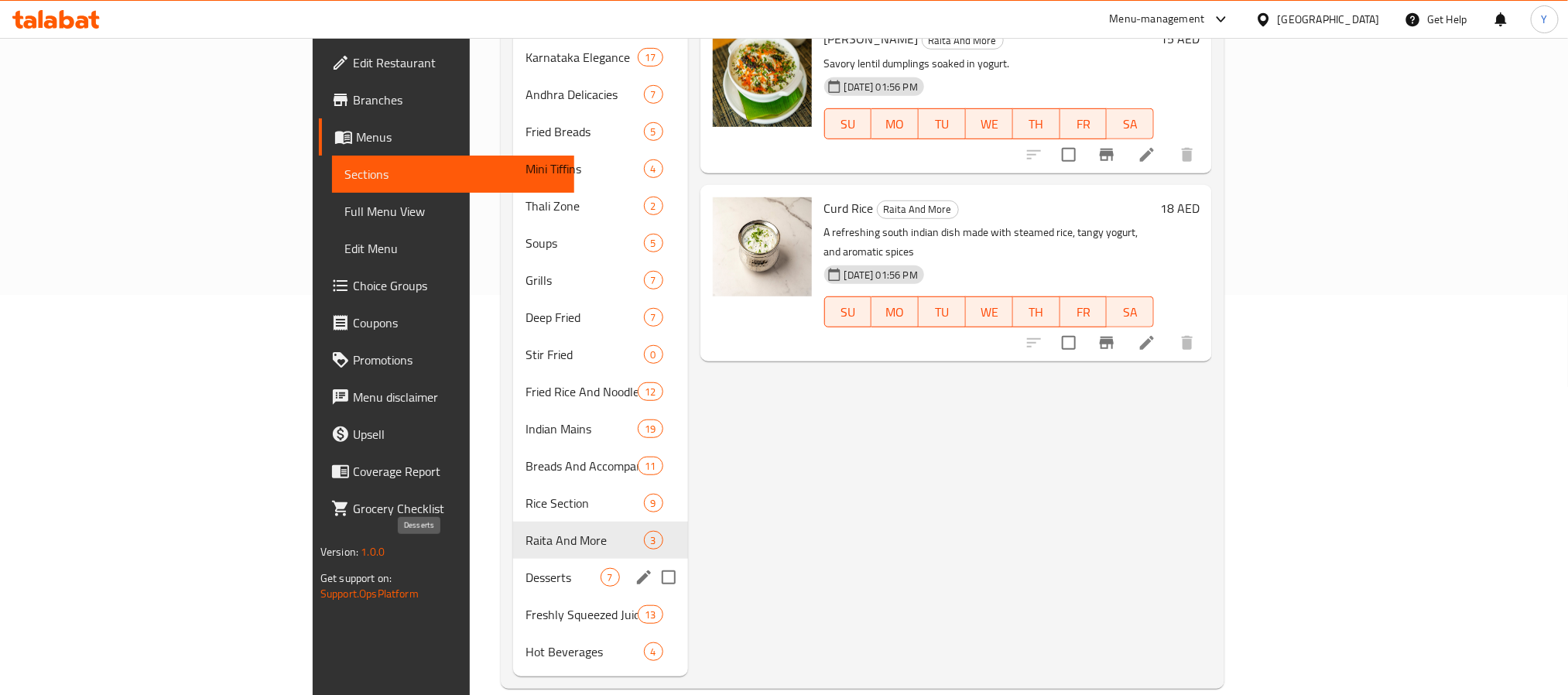
click at [526, 568] on span "Desserts" at bounding box center [563, 577] width 75 height 19
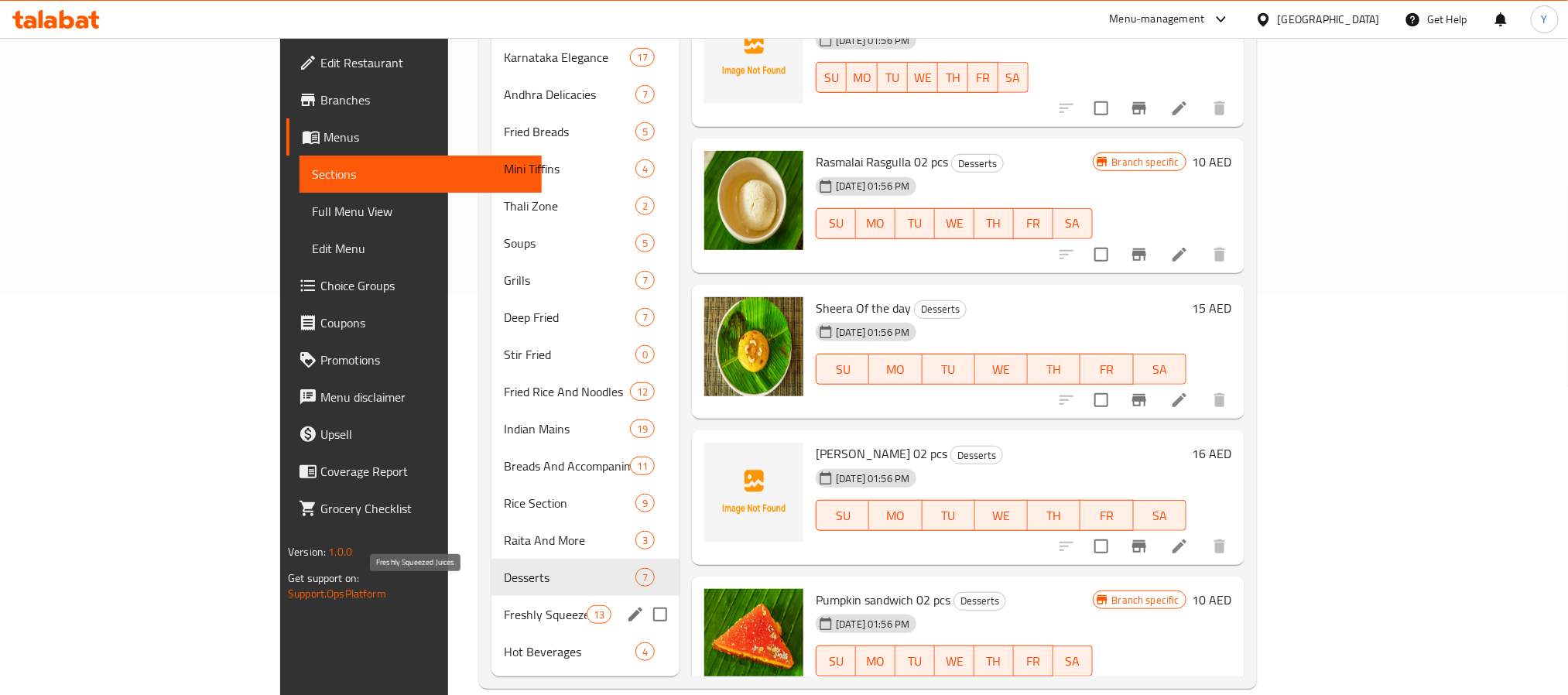
click at [504, 605] on span "Freshly Squeezed Juices" at bounding box center [545, 614] width 82 height 19
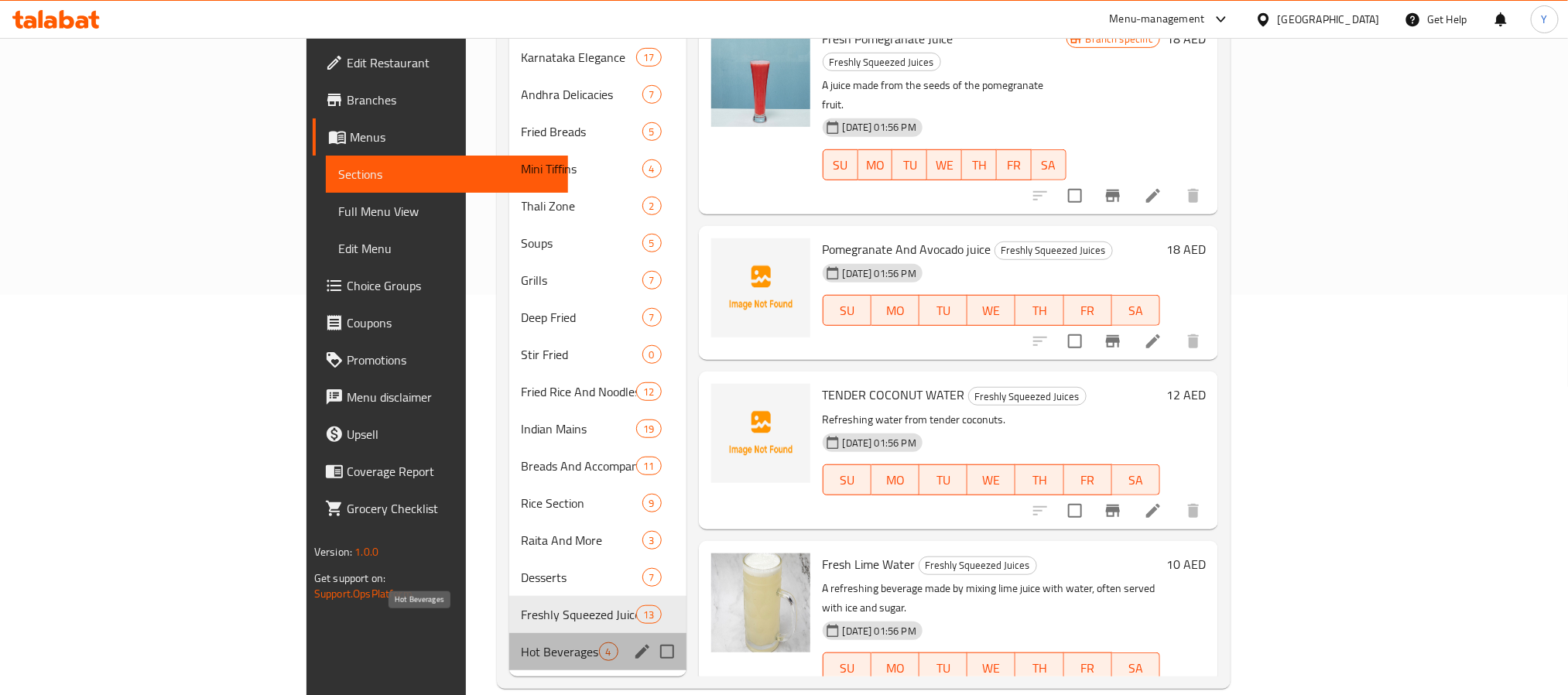
click at [522, 642] on span "Hot Beverages" at bounding box center [560, 651] width 78 height 19
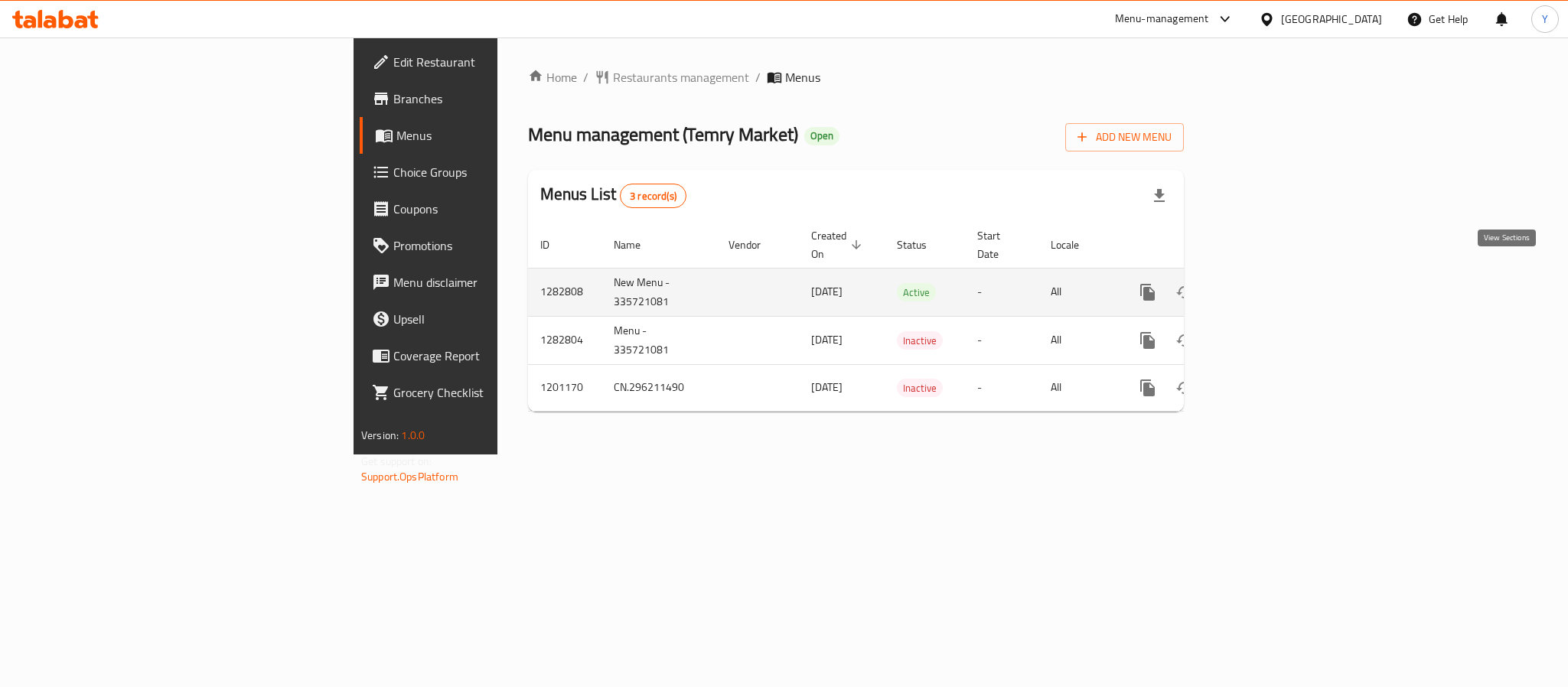
click at [1267, 283] on icon "enhanced table" at bounding box center [1258, 292] width 18 height 18
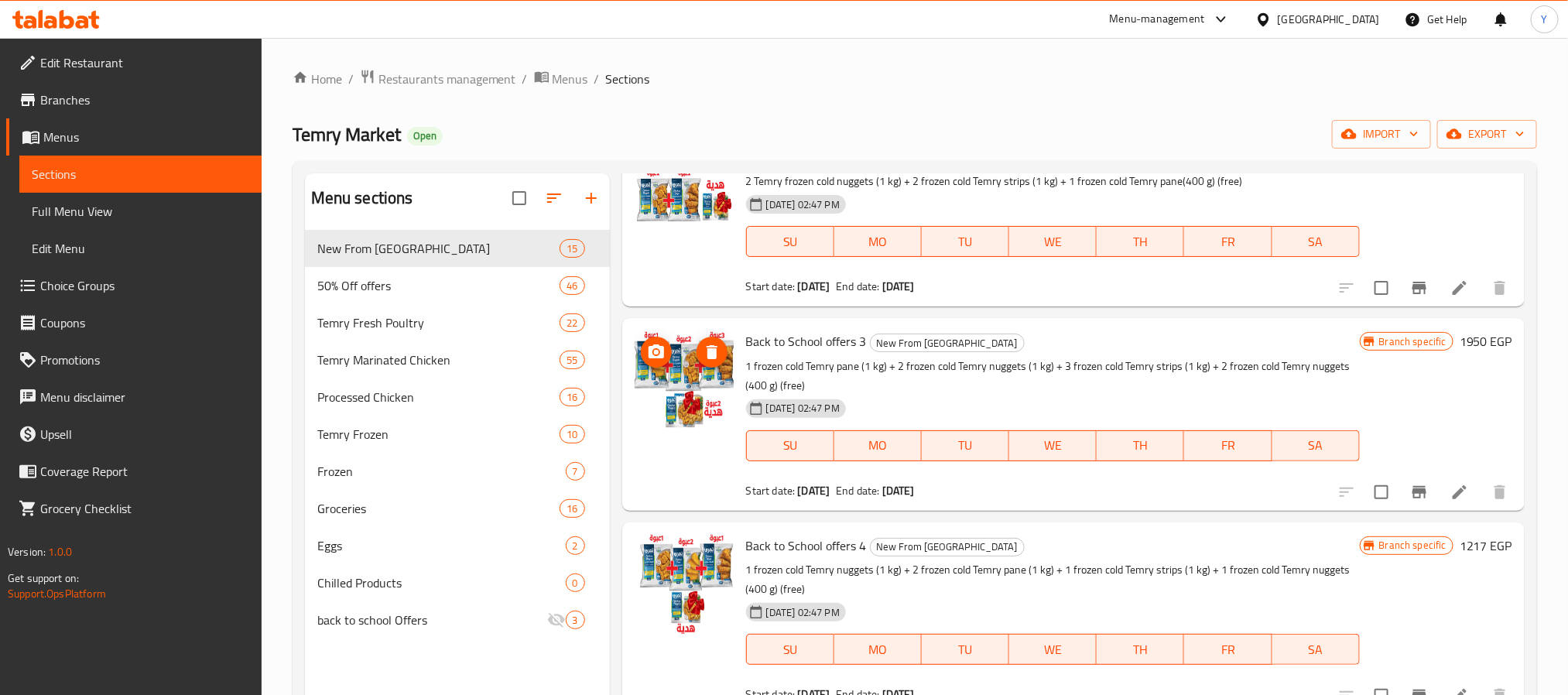
scroll to position [464, 0]
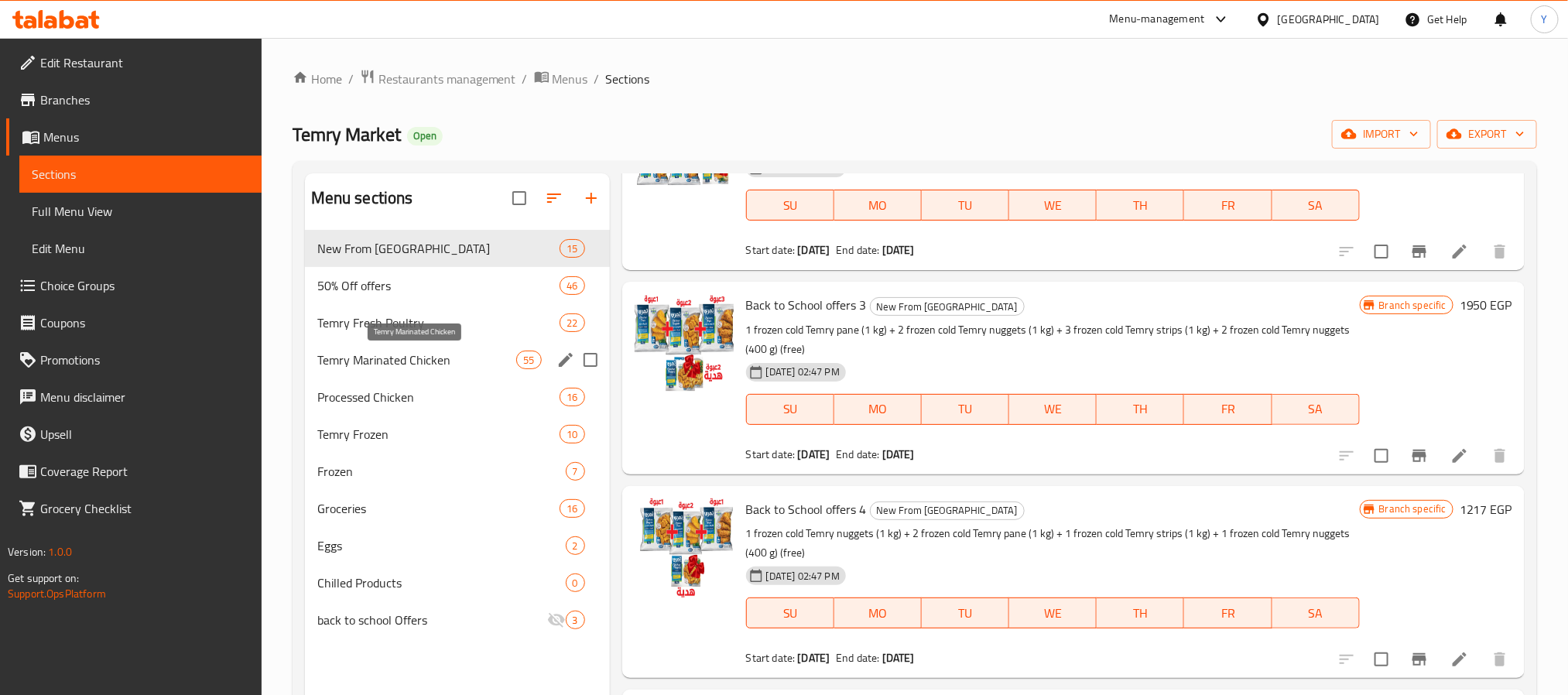
click at [454, 366] on span "Temry Marinated Chicken" at bounding box center [416, 359] width 200 height 19
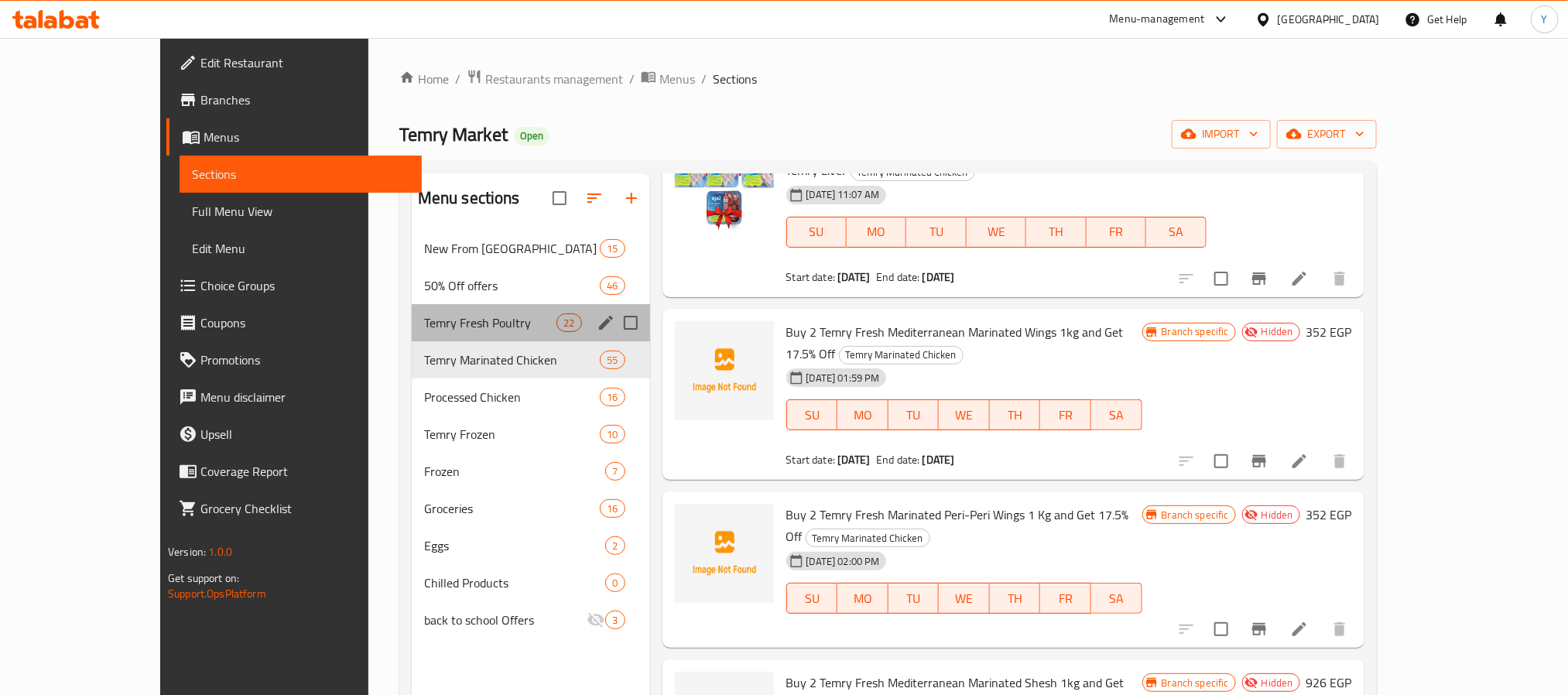
click at [443, 311] on div "Temry Fresh Poultry 22" at bounding box center [530, 323] width 239 height 37
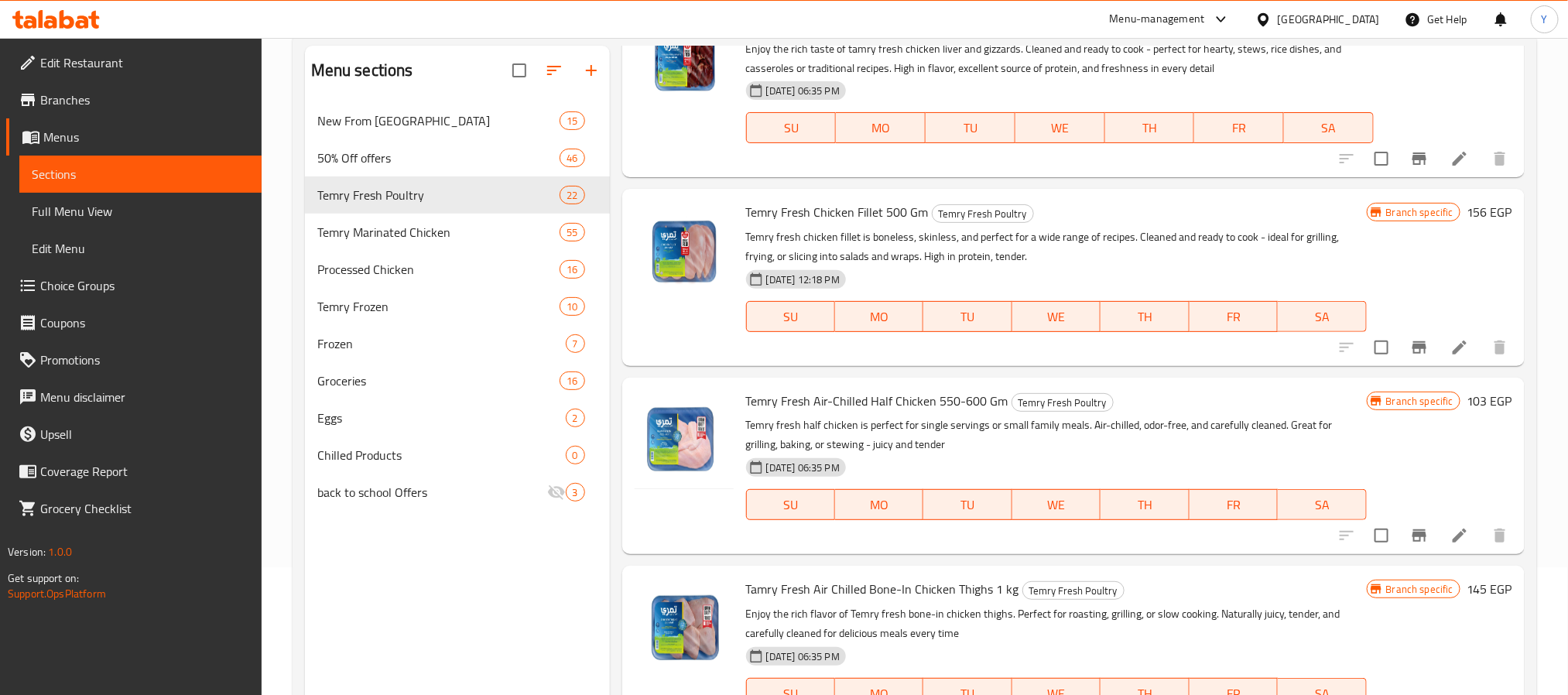
scroll to position [217, 0]
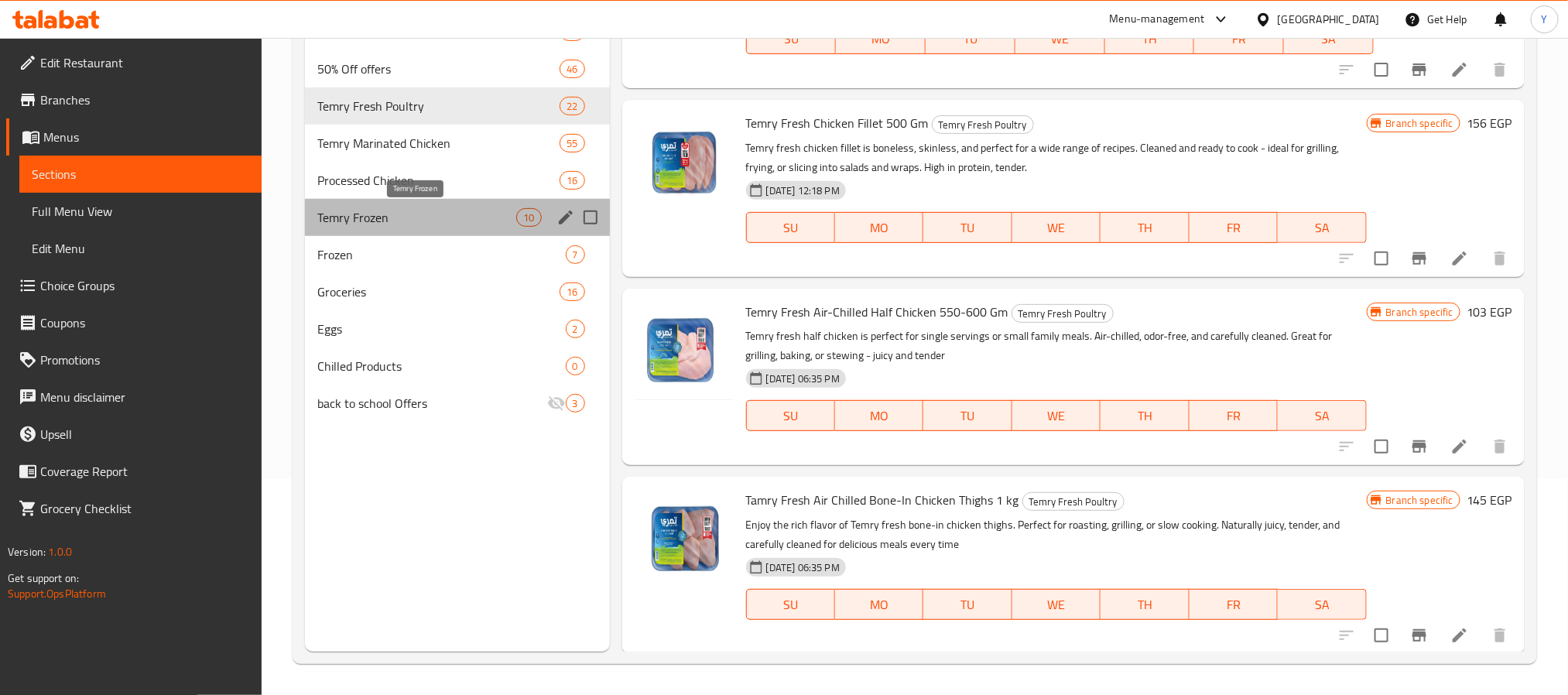
click at [399, 223] on span "Temry Frozen" at bounding box center [416, 217] width 200 height 19
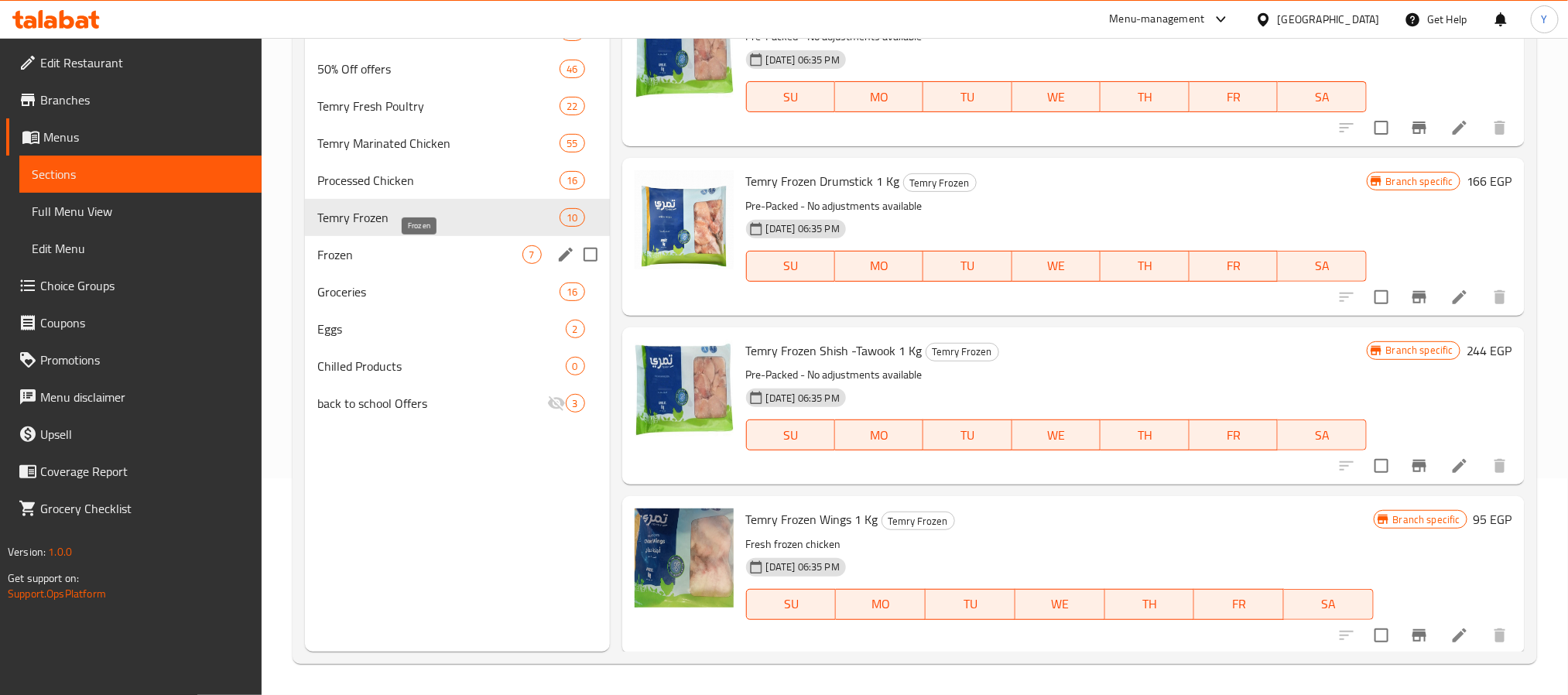
click at [386, 254] on span "Frozen" at bounding box center [420, 254] width 205 height 19
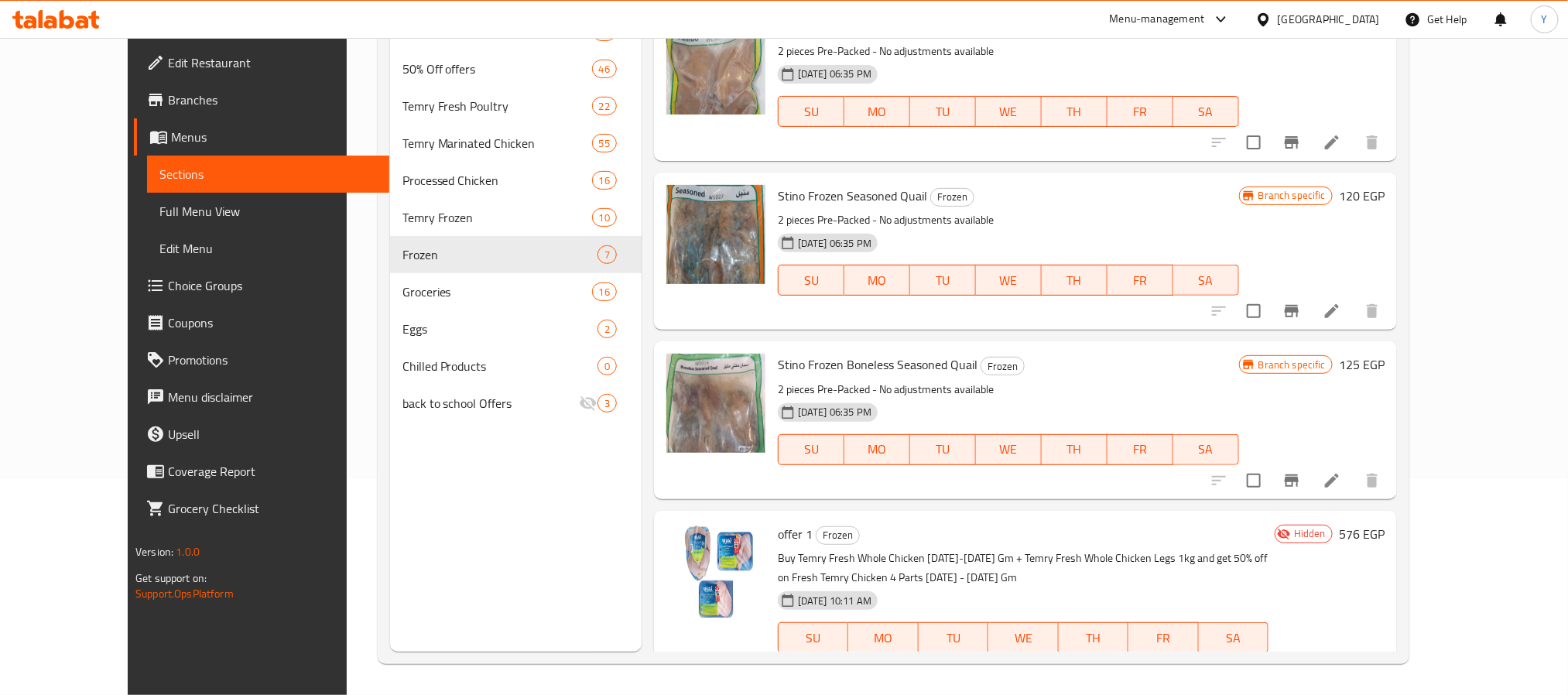
scroll to position [592, 0]
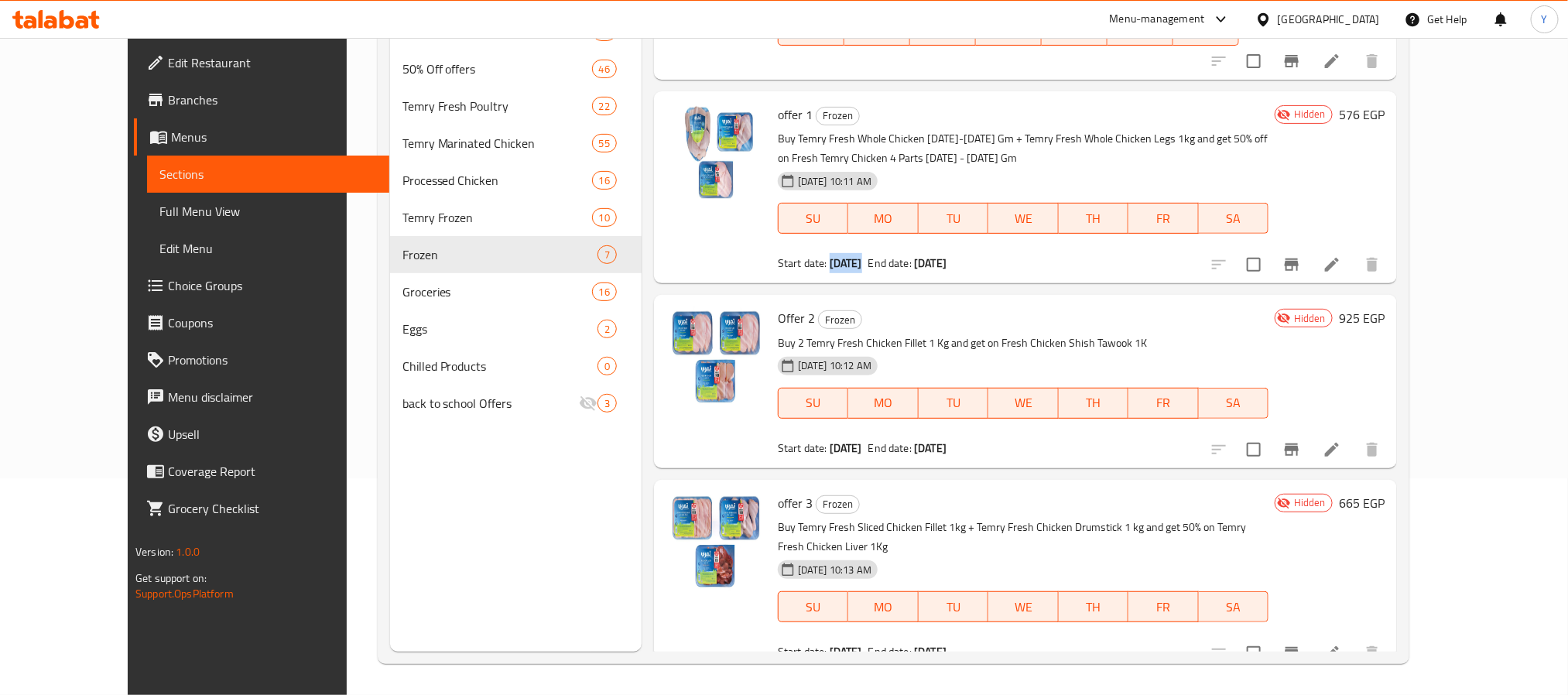
drag, startPoint x: 797, startPoint y: 267, endPoint x: 860, endPoint y: 258, distance: 63.6
click at [860, 258] on div "Start date: 16-10-2025 End date: 22-10-2025" at bounding box center [1023, 263] width 491 height 15
click at [792, 179] on span "12-10-2025 10:11 AM" at bounding box center [835, 181] width 86 height 15
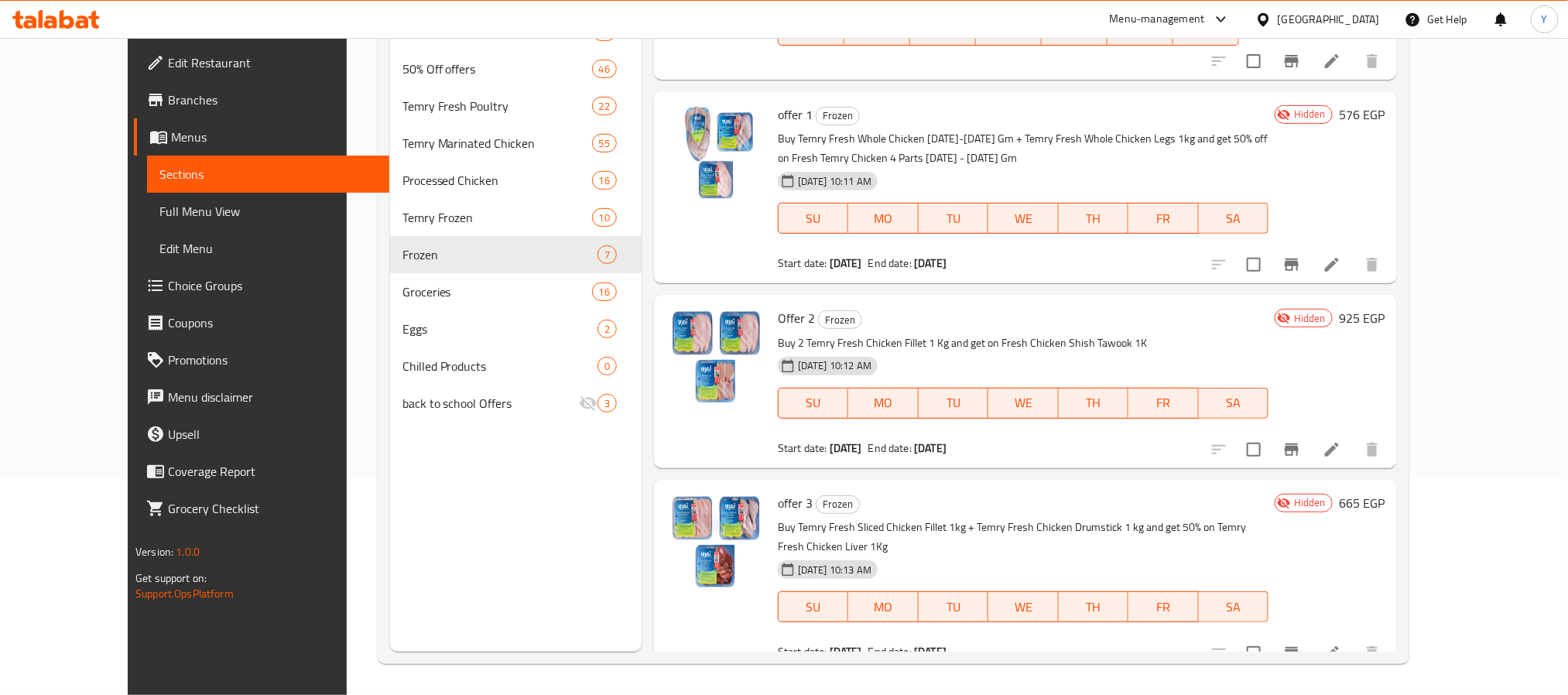
click at [830, 265] on b "16-10-2025" at bounding box center [846, 263] width 32 height 20
